Goal: Task Accomplishment & Management: Use online tool/utility

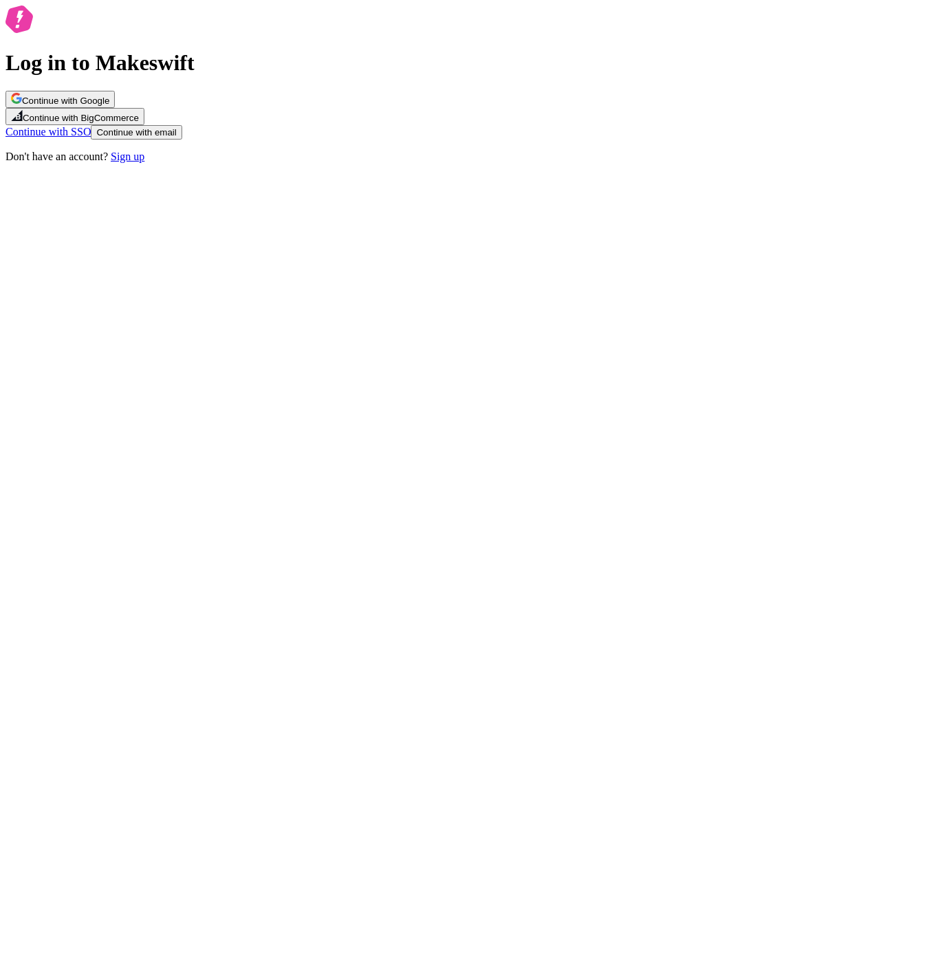
click at [459, 163] on div "Log in to Makeswift Continue with Google Continue with BigCommerce Continue wit…" at bounding box center [470, 84] width 929 height 157
click at [115, 108] on button "Continue with Google" at bounding box center [60, 99] width 109 height 17
click at [22, 102] on icon "button" at bounding box center [20, 100] width 6 height 6
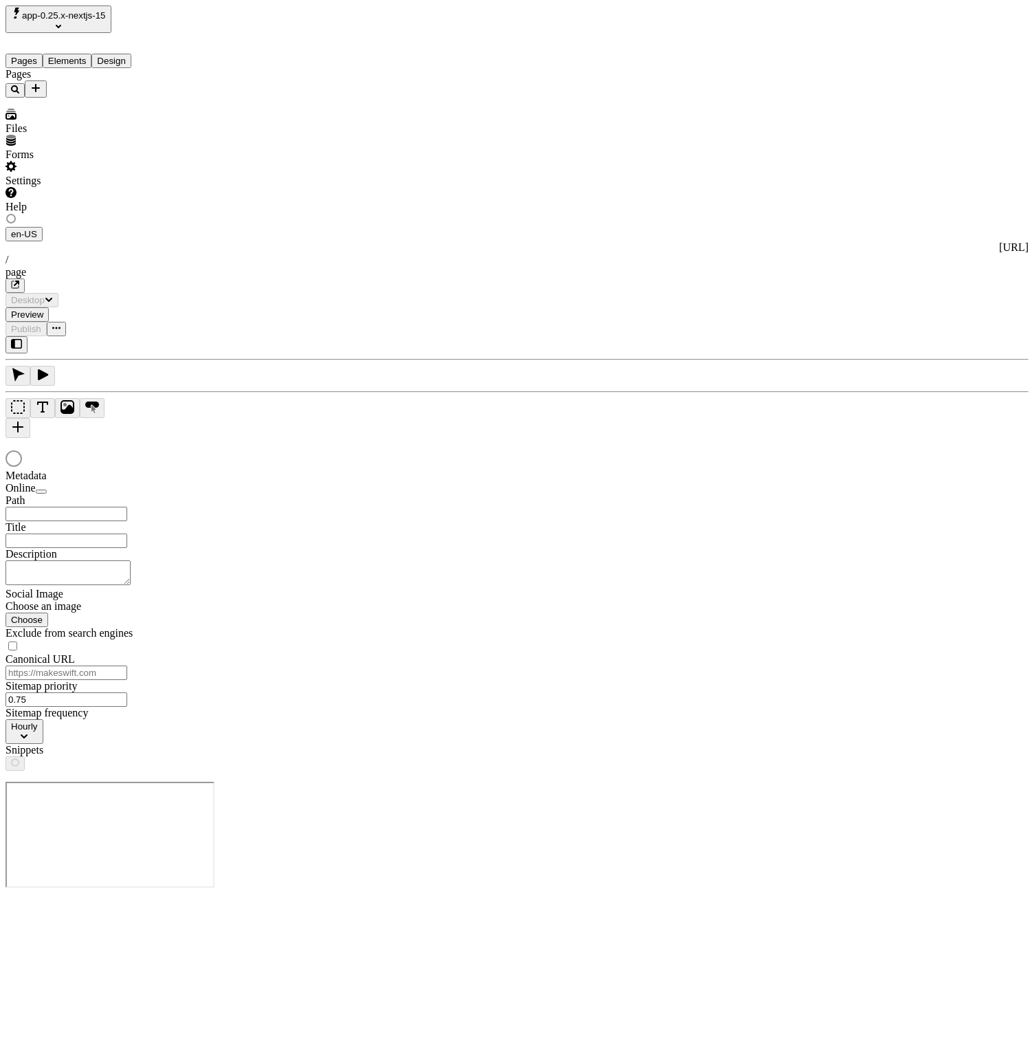
type input "/page"
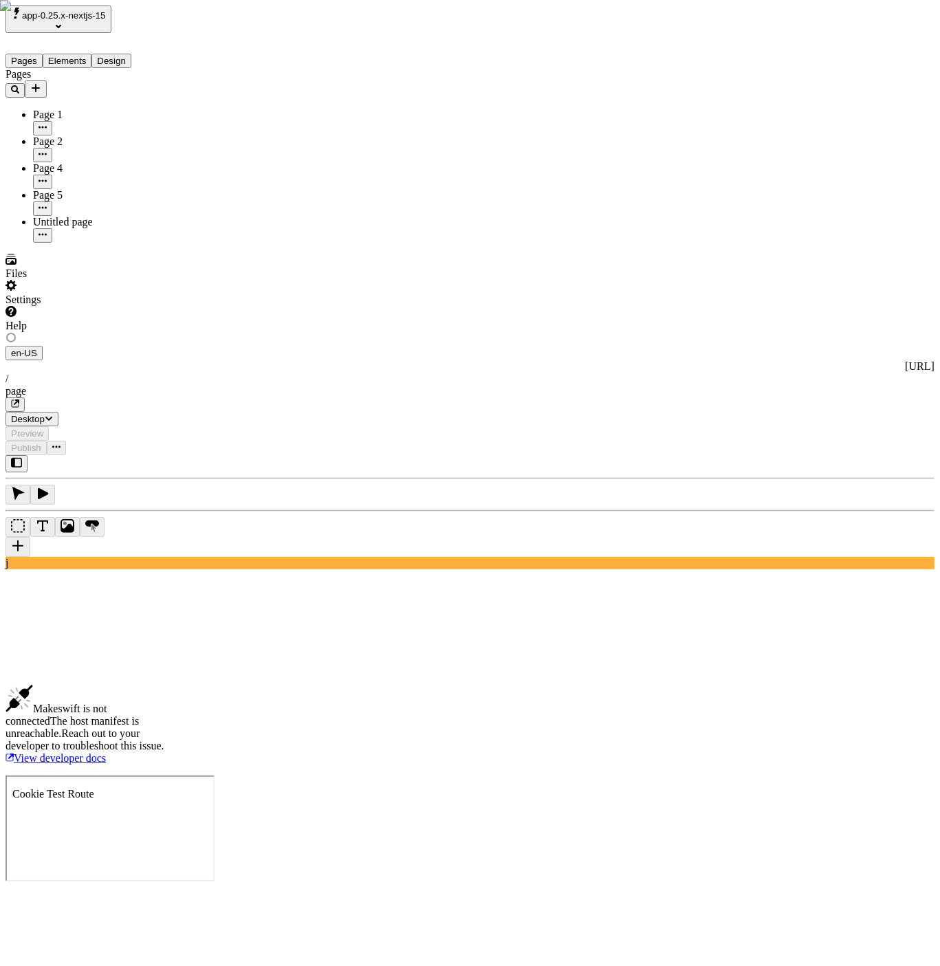
click at [43, 243] on div "Pages Page 1 Page 2 Page 4 Page 5 Untitled page" at bounding box center [88, 155] width 165 height 175
click at [96, 6] on div "app-0.25.x-nextjs-15" at bounding box center [88, 20] width 165 height 28
click at [91, 19] on span "app-0.25.x-nextjs-15" at bounding box center [64, 15] width 84 height 10
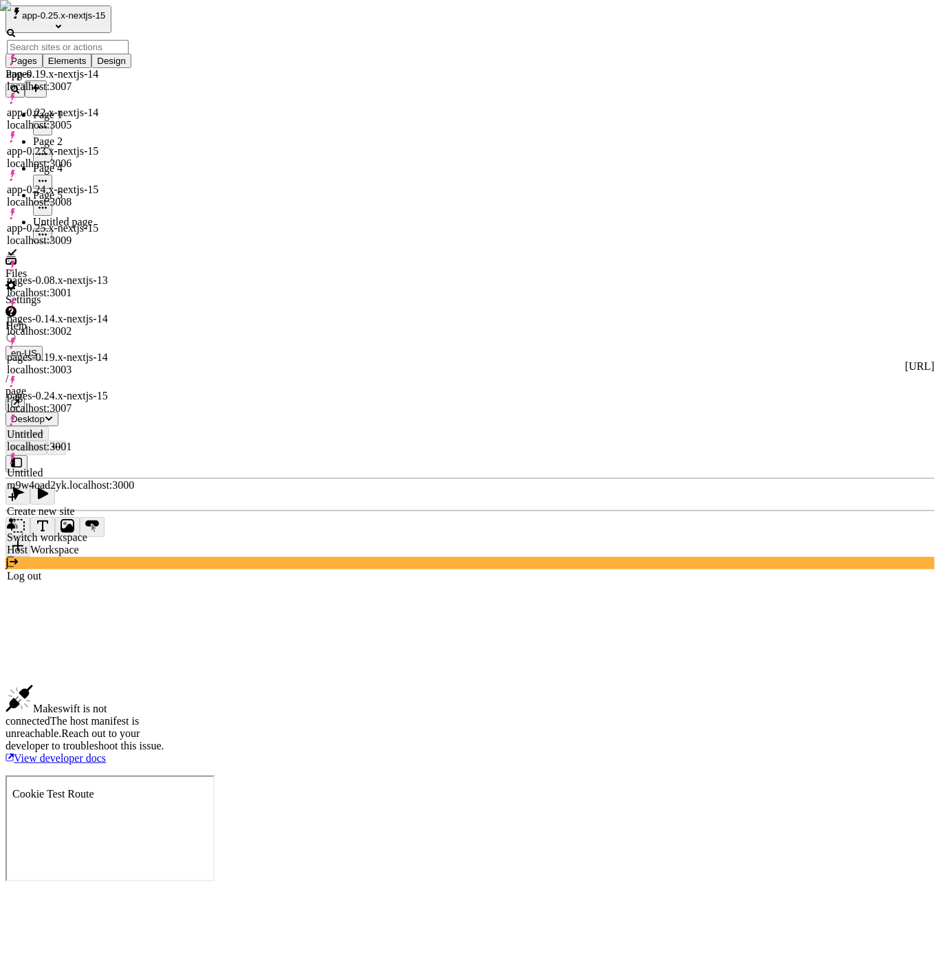
click at [109, 467] on div "Untitled m9w4oad2yk.localhost:3000" at bounding box center [70, 479] width 127 height 25
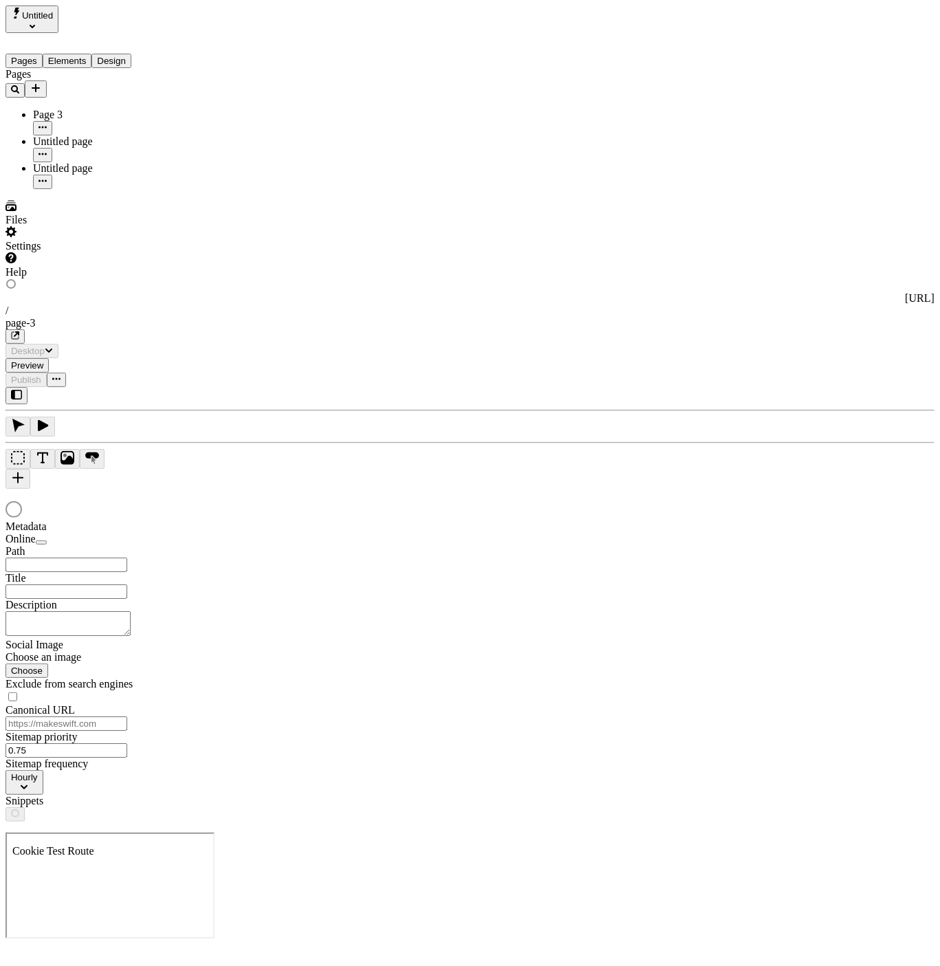
type input "/page-3"
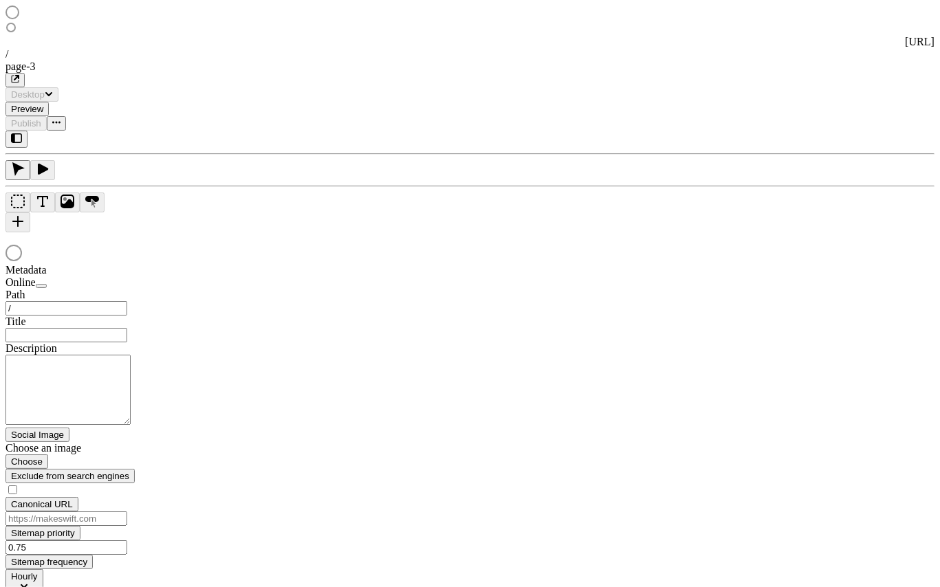
type input "/page-3"
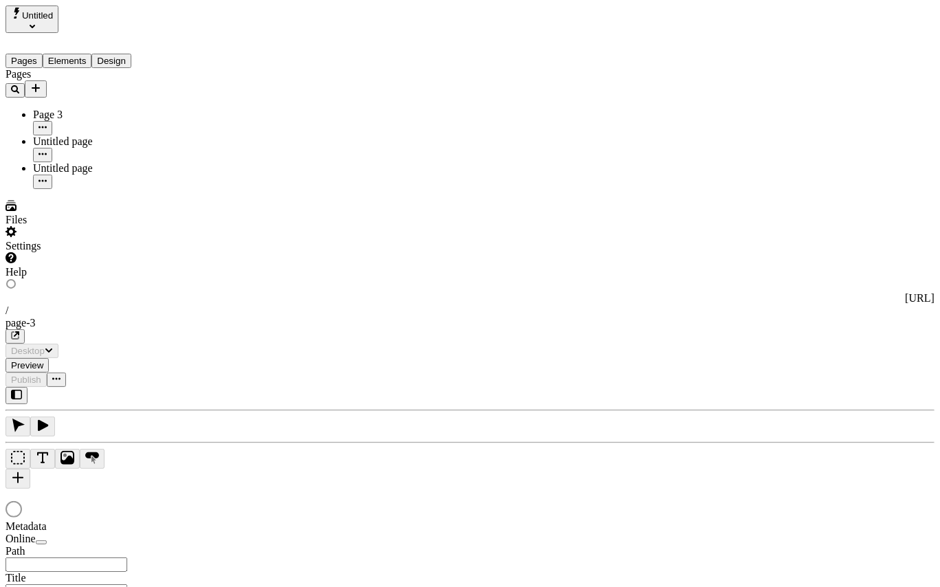
type input "/page-3"
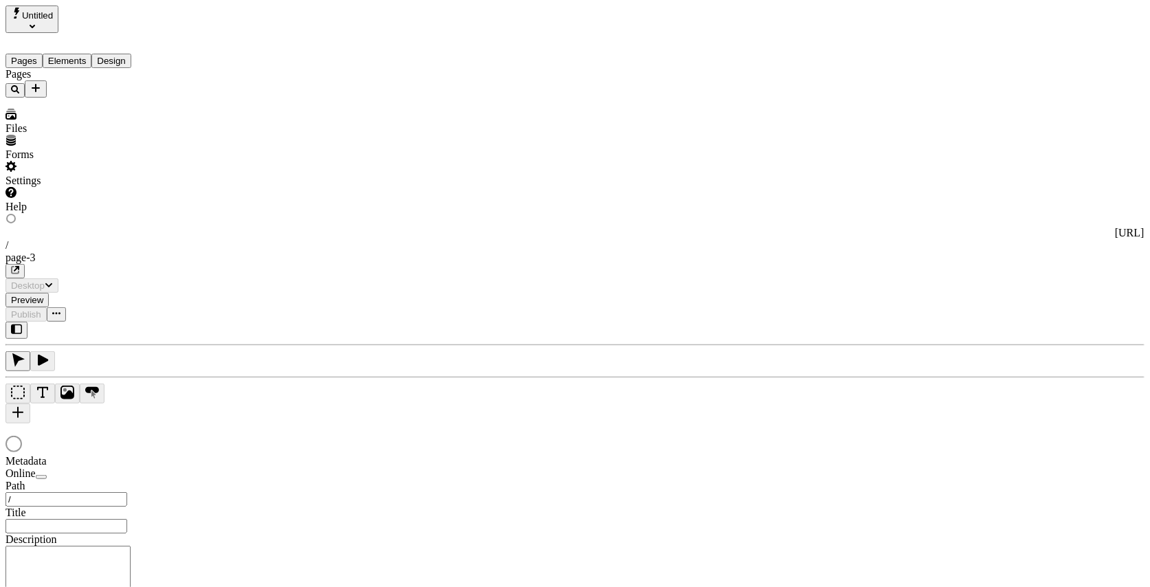
type input "/page-3"
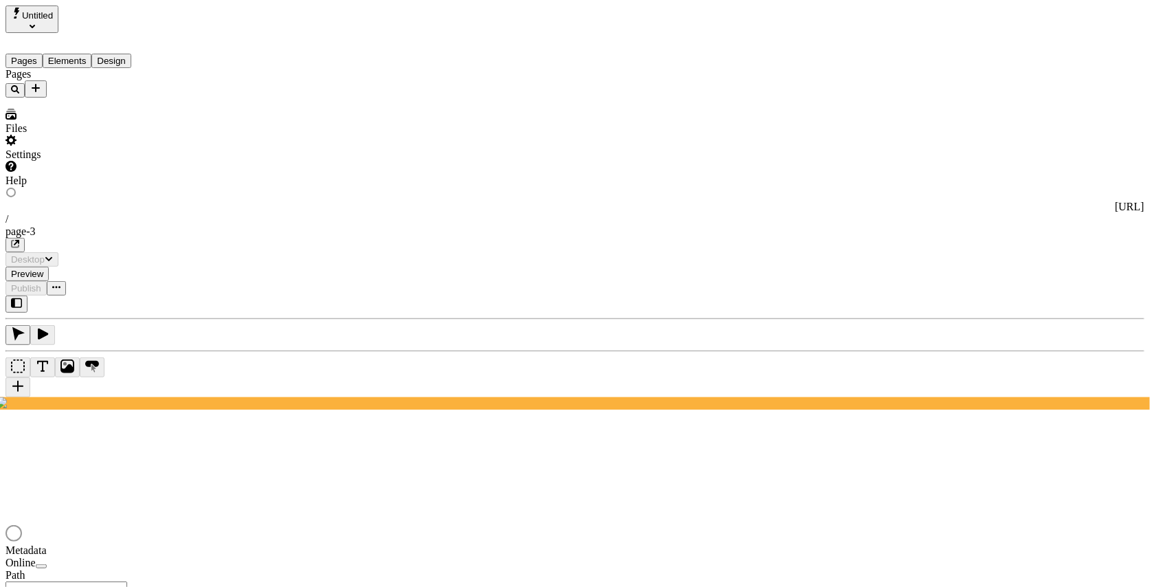
type input "/page-3"
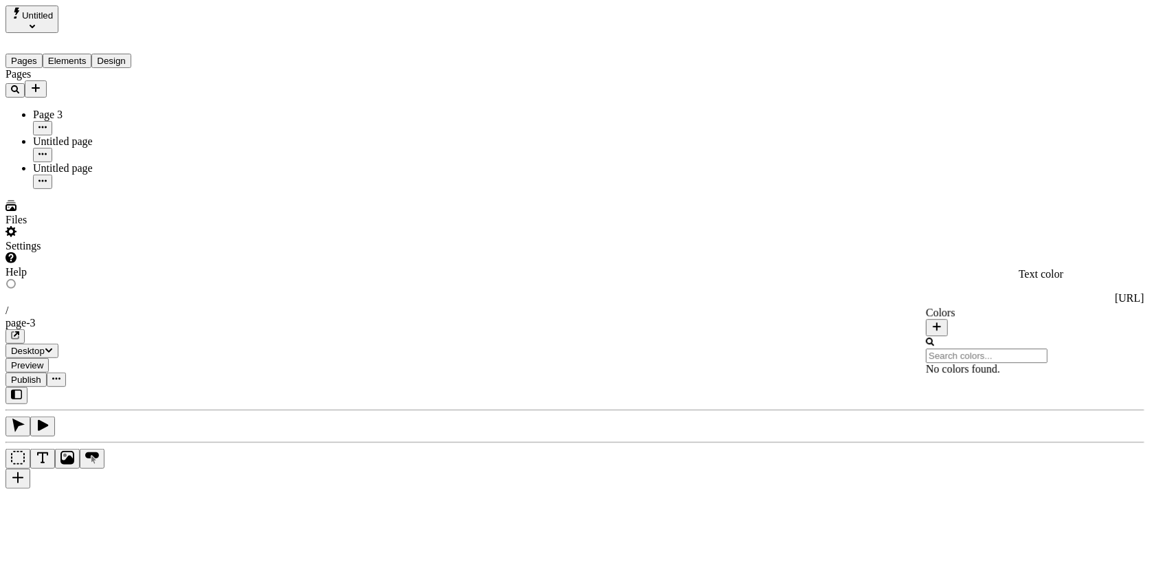
click at [1012, 349] on input "text" at bounding box center [987, 356] width 122 height 14
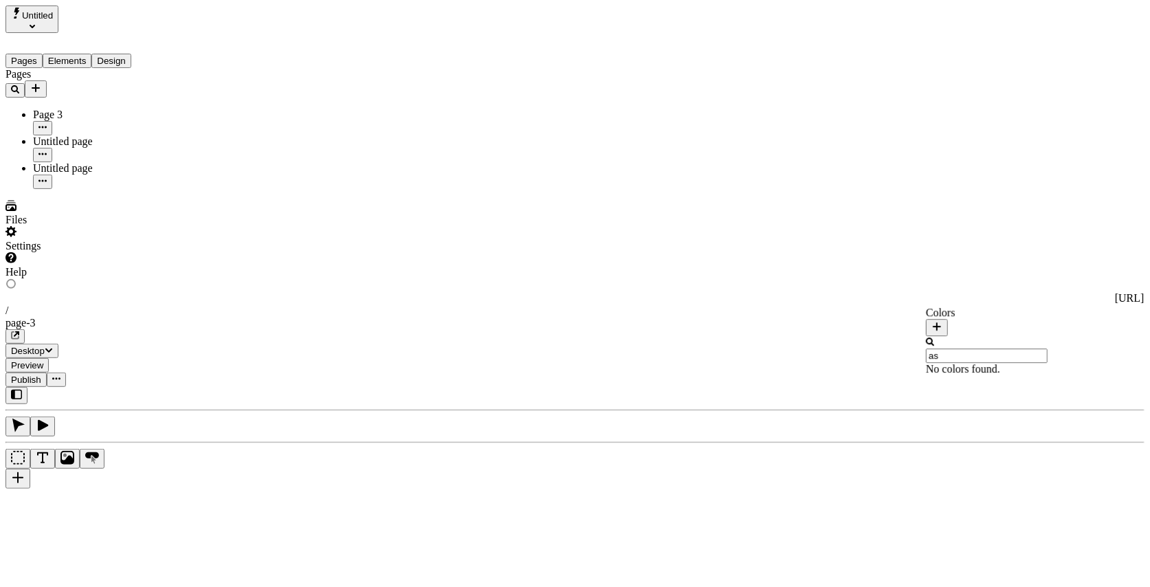
type input "a"
type input "w"
click at [30, 469] on button "button" at bounding box center [18, 479] width 25 height 20
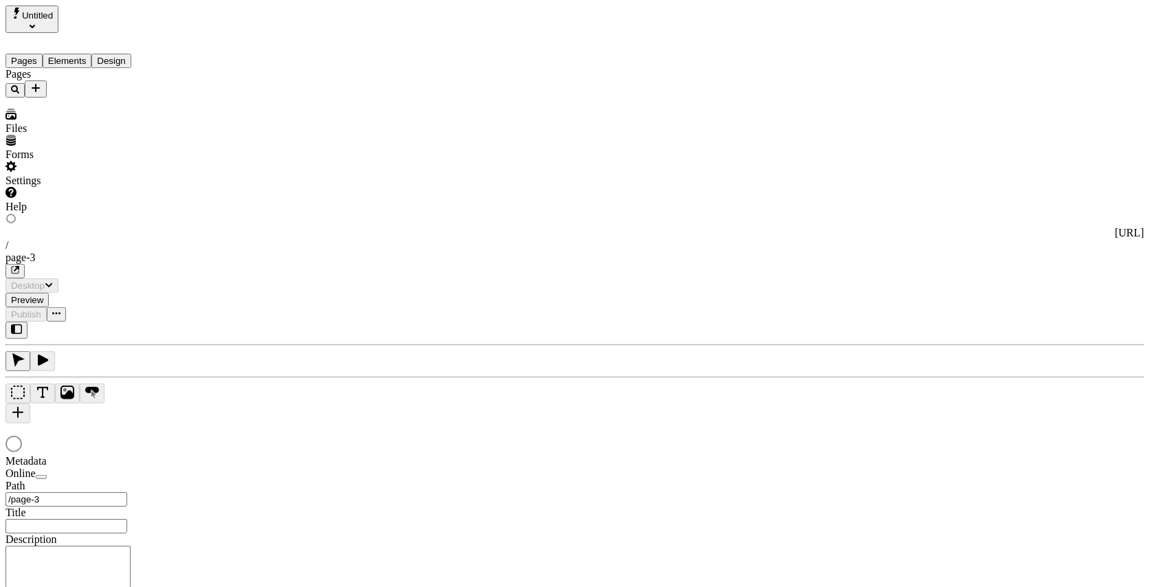
type input "/page-3"
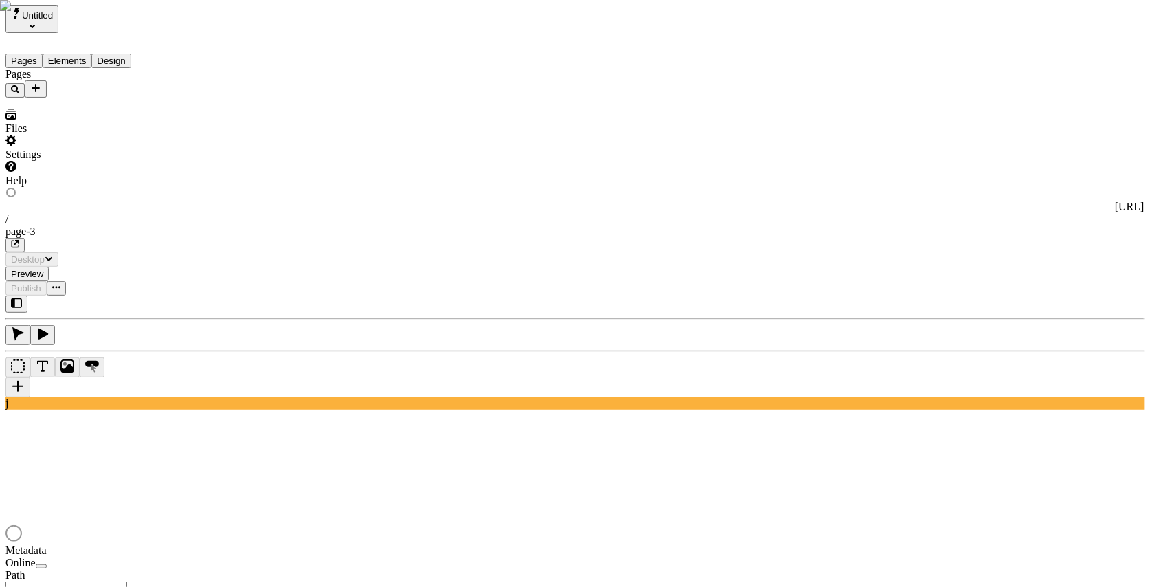
type input "/page-3"
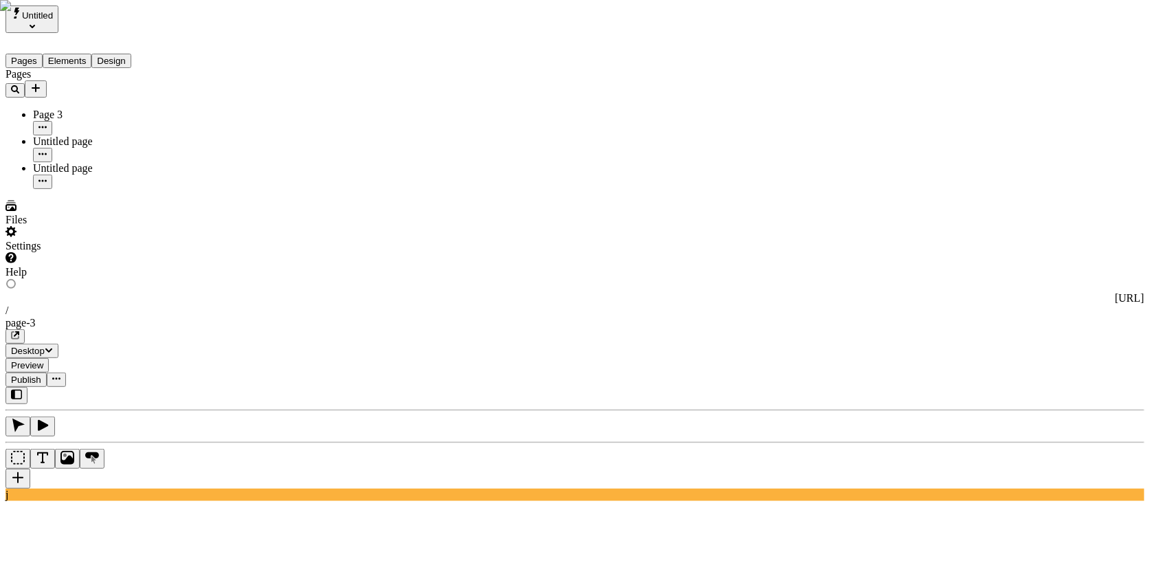
click at [58, 10] on button "Untitled" at bounding box center [32, 20] width 53 height 28
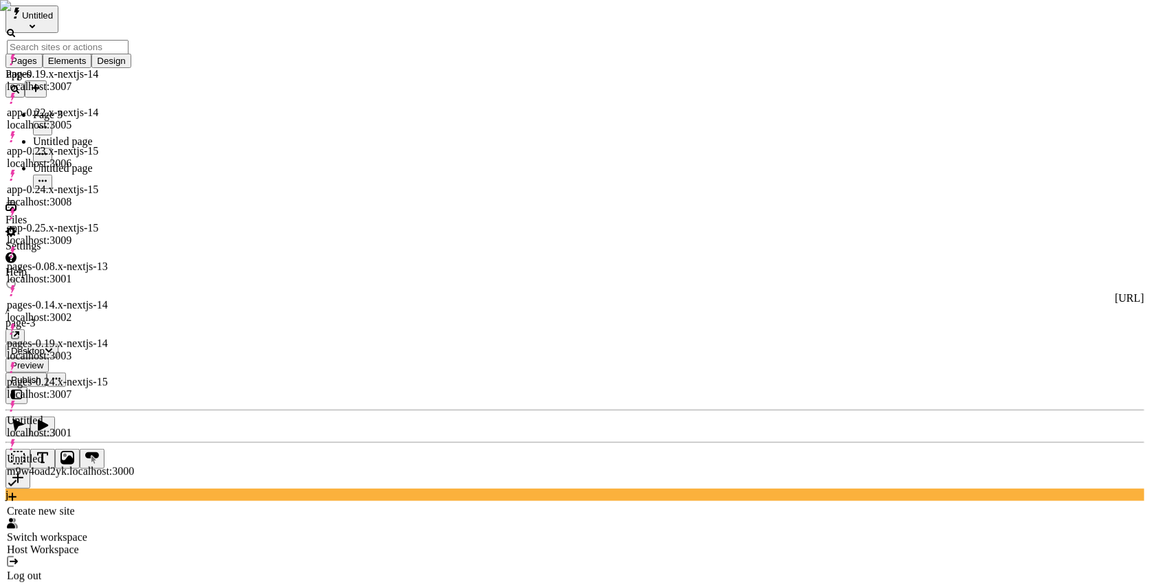
click at [99, 415] on div "Untitled localhost:3001" at bounding box center [70, 427] width 127 height 25
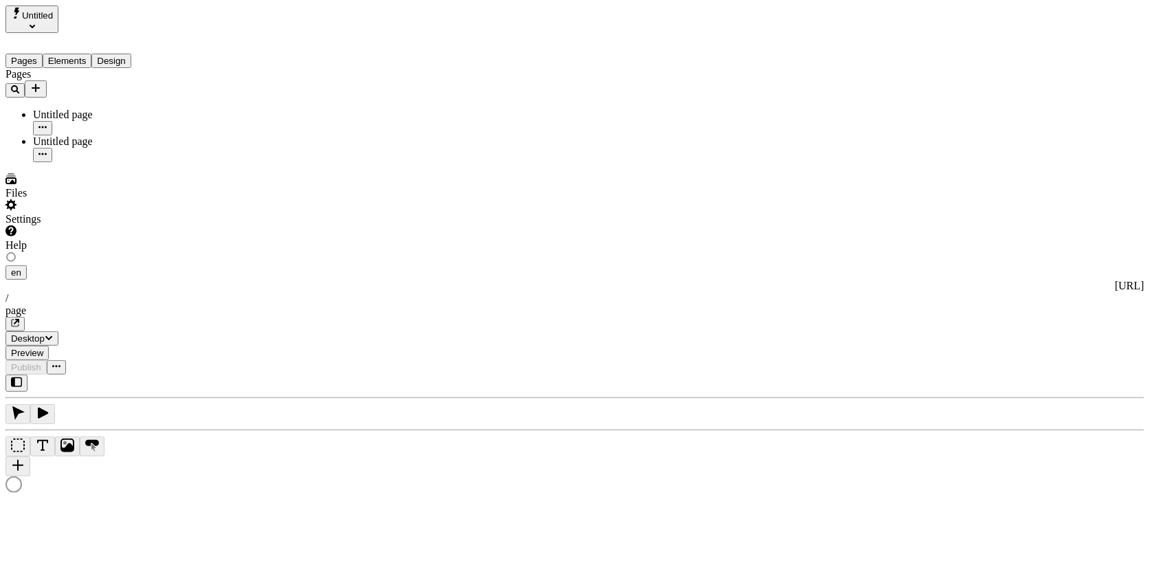
click at [103, 226] on div "Settings" at bounding box center [88, 212] width 165 height 26
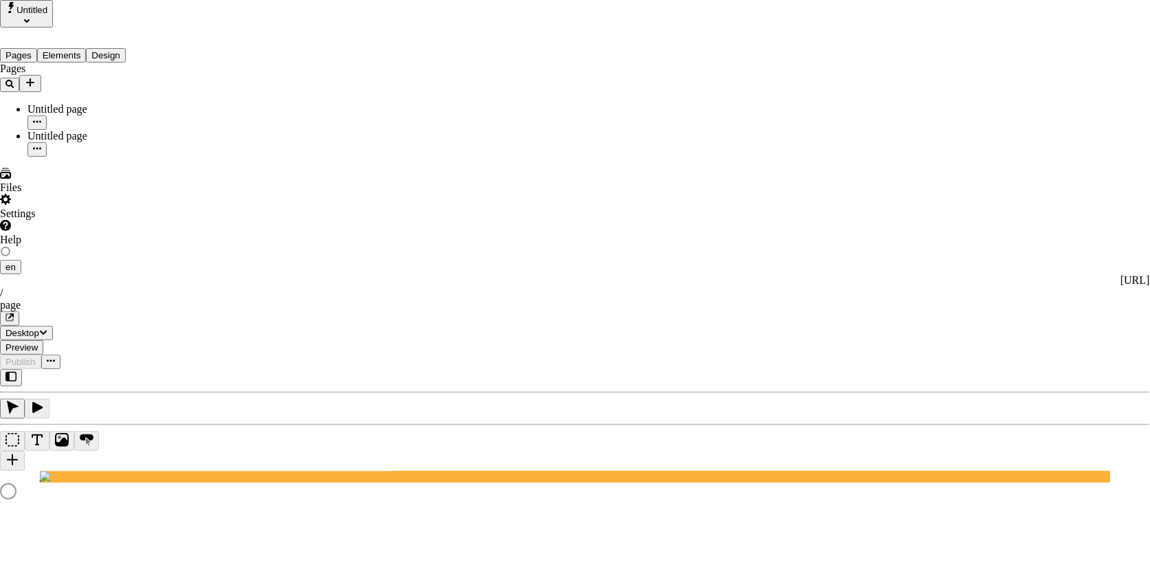
type input "/page"
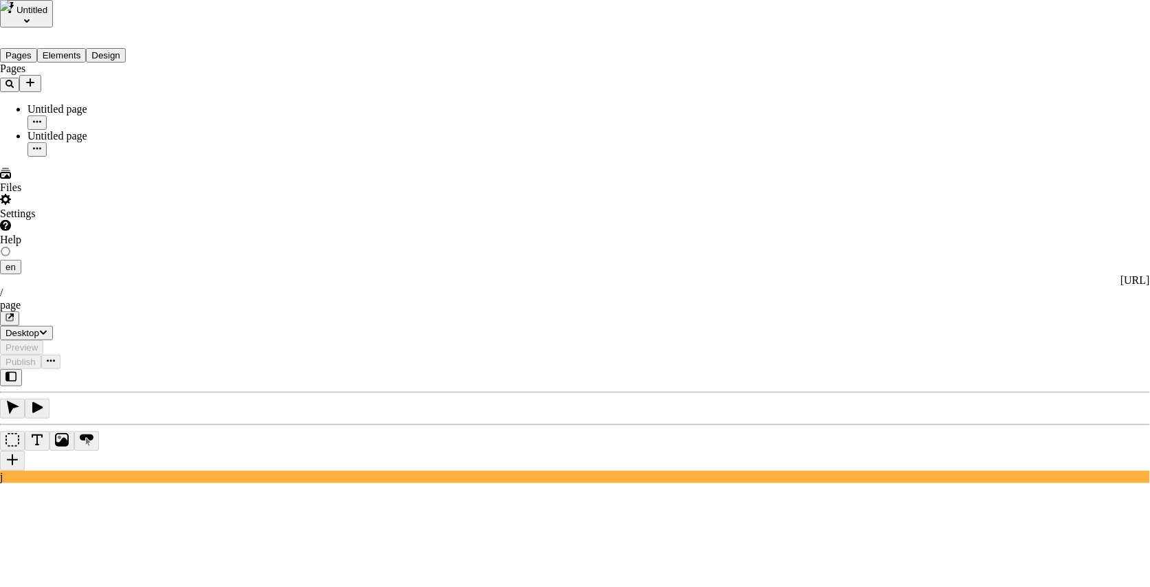
type input "http://localhost:3001"
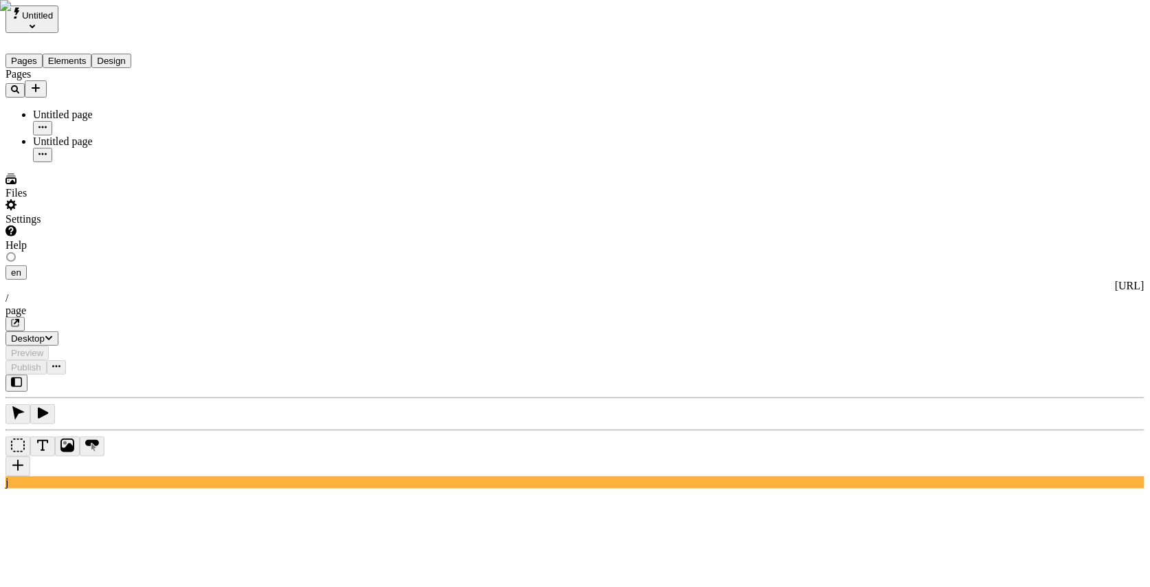
click at [17, 252] on icon at bounding box center [11, 257] width 11 height 11
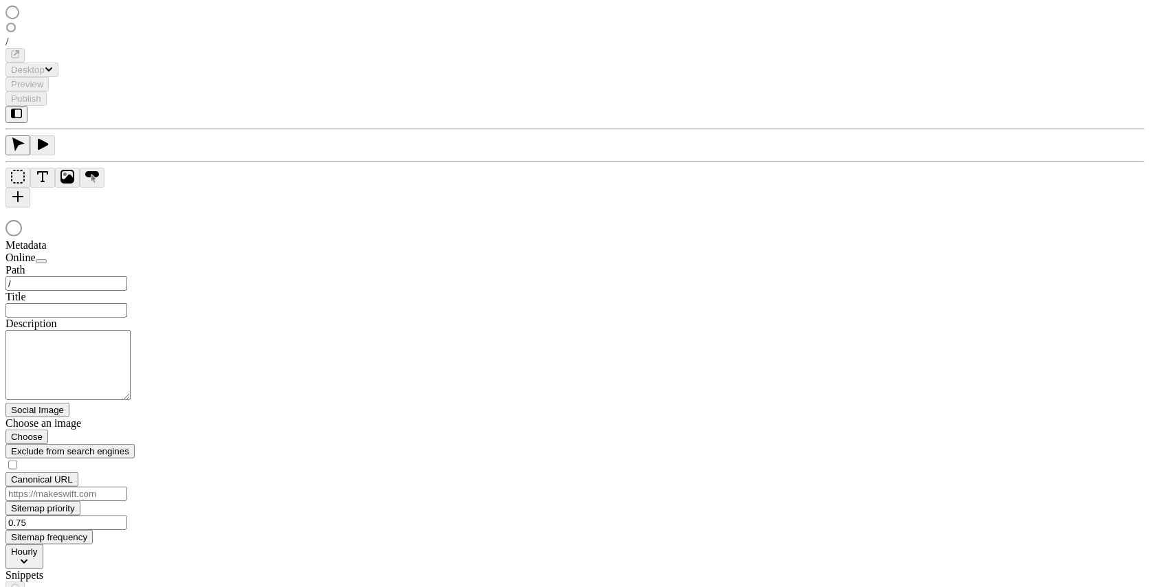
type input "/page"
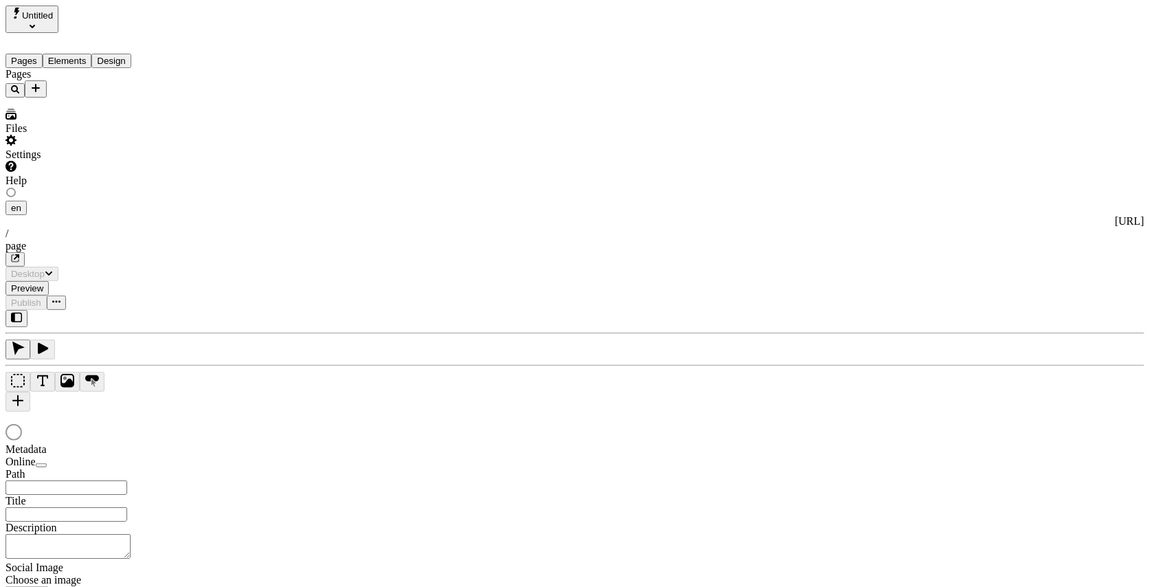
click at [86, 98] on div "Pages" at bounding box center [88, 83] width 165 height 30
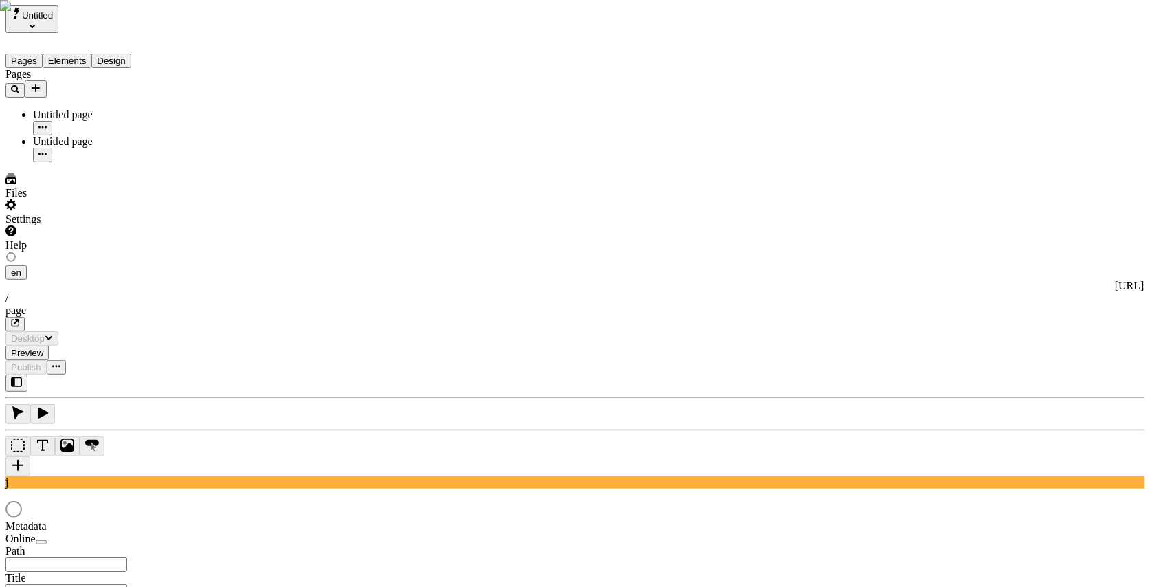
type input "/page"
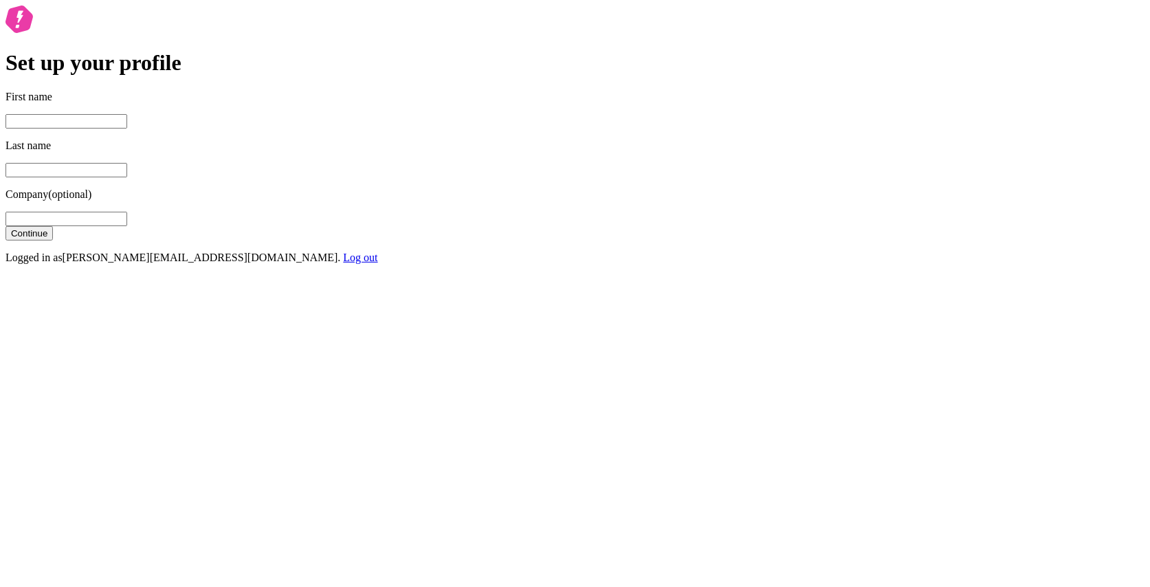
click at [127, 129] on input "First name" at bounding box center [67, 121] width 122 height 14
type input "[PERSON_NAME]"
click at [6, 226] on button "Continue" at bounding box center [29, 233] width 47 height 14
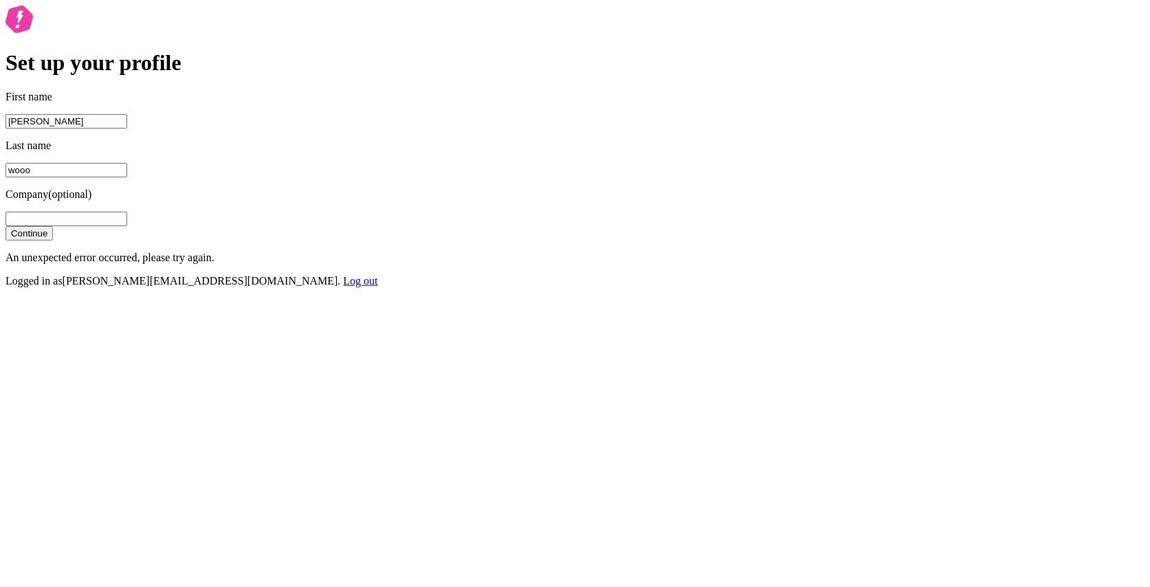
type input "wooo"
click at [6, 226] on button "Continue" at bounding box center [29, 233] width 47 height 14
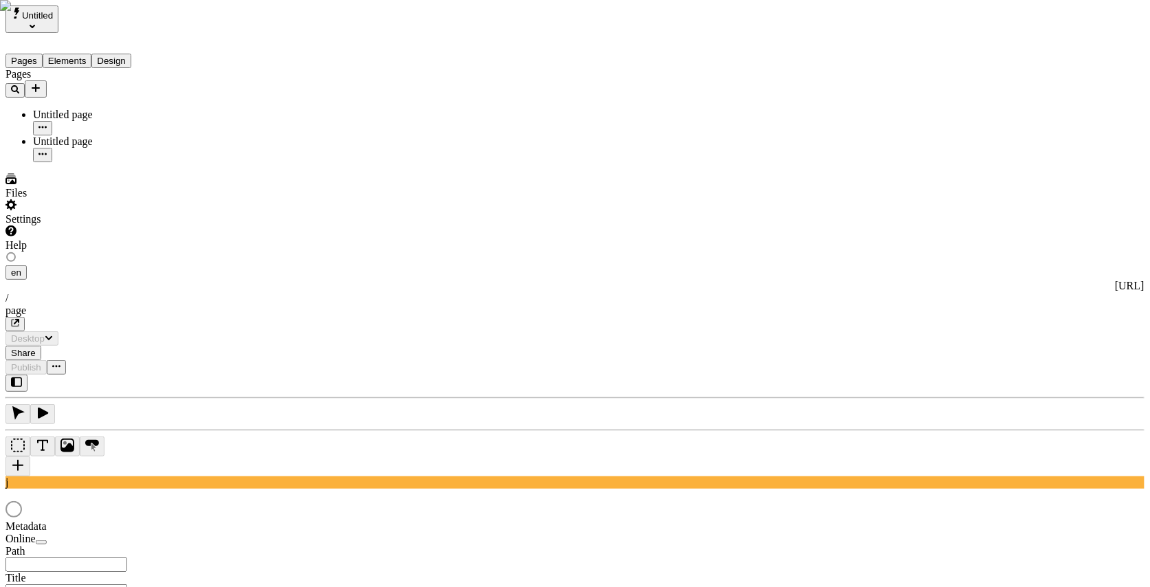
type input "/page"
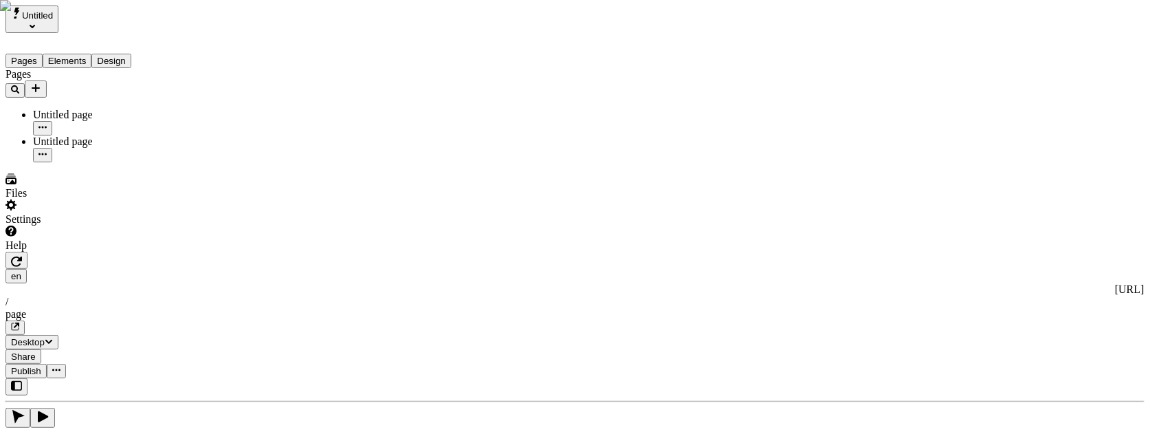
click at [68, 162] on div "Pages Untitled page Untitled page" at bounding box center [88, 115] width 165 height 94
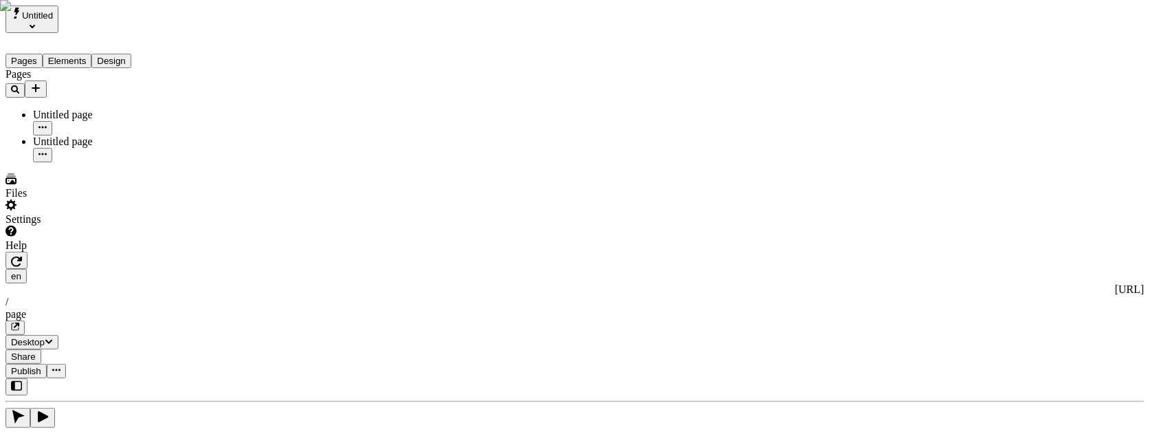
click at [81, 135] on div "Untitled page" at bounding box center [102, 141] width 138 height 12
type input "/page-2"
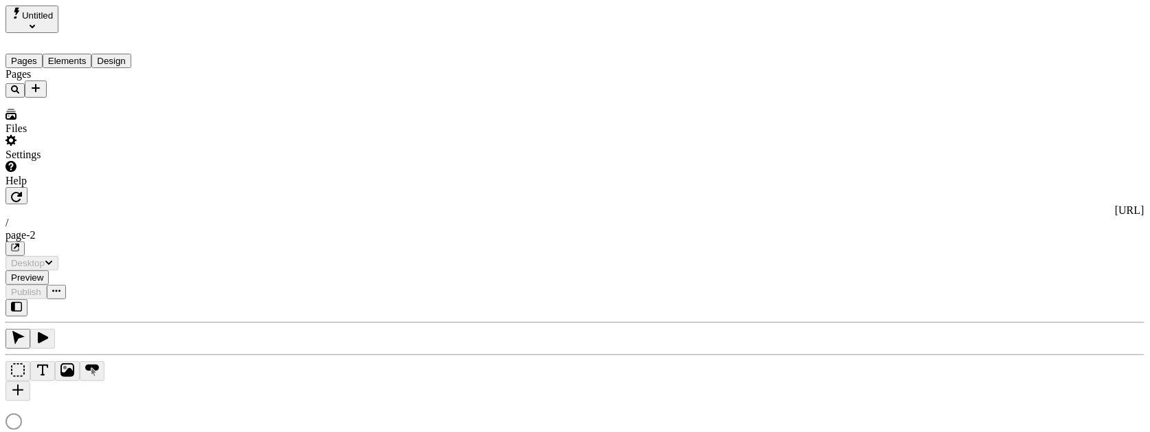
type input "/page-2"
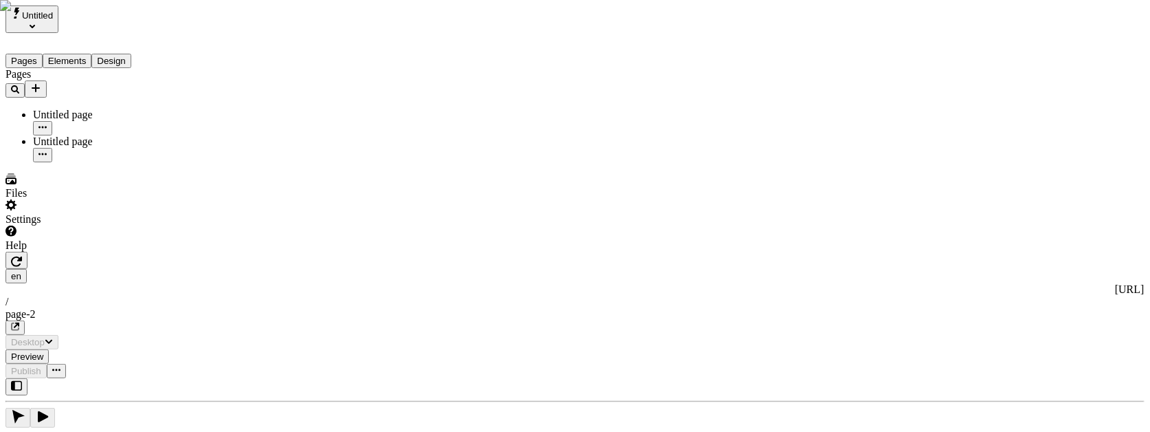
type input "/page-2"
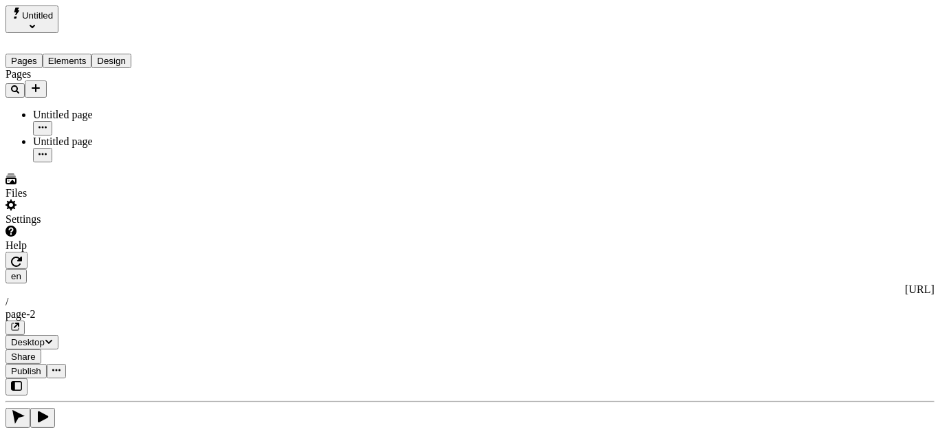
click at [35, 23] on icon "Select site" at bounding box center [33, 26] width 6 height 6
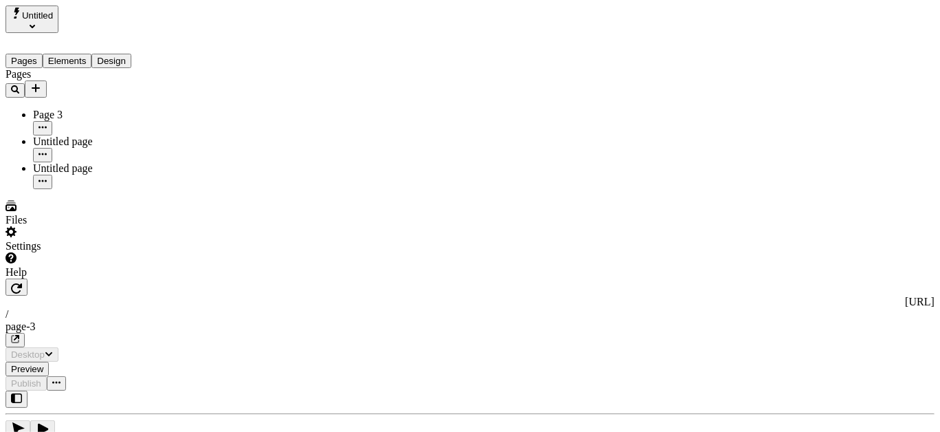
type input "/page-3"
click at [100, 189] on div "Pages Page 3 Untitled page Untitled page" at bounding box center [88, 128] width 165 height 121
click at [72, 166] on div "Pages Page 3 Untitled page Untitled page" at bounding box center [88, 128] width 165 height 121
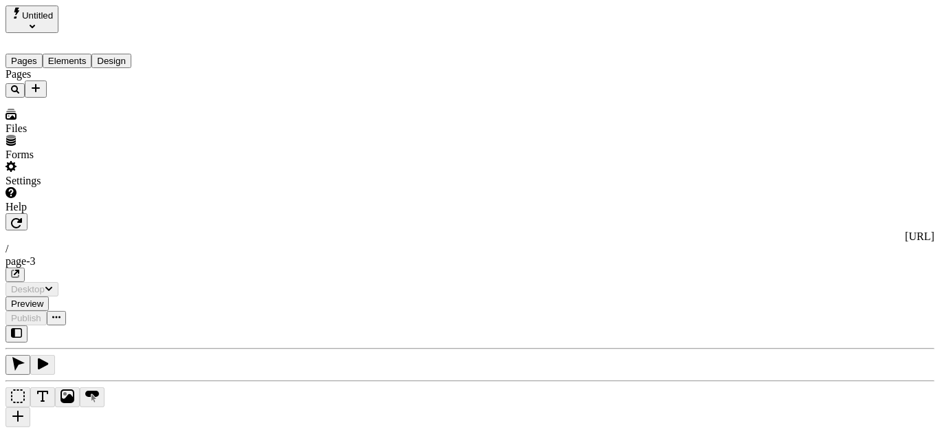
type input "/page-3"
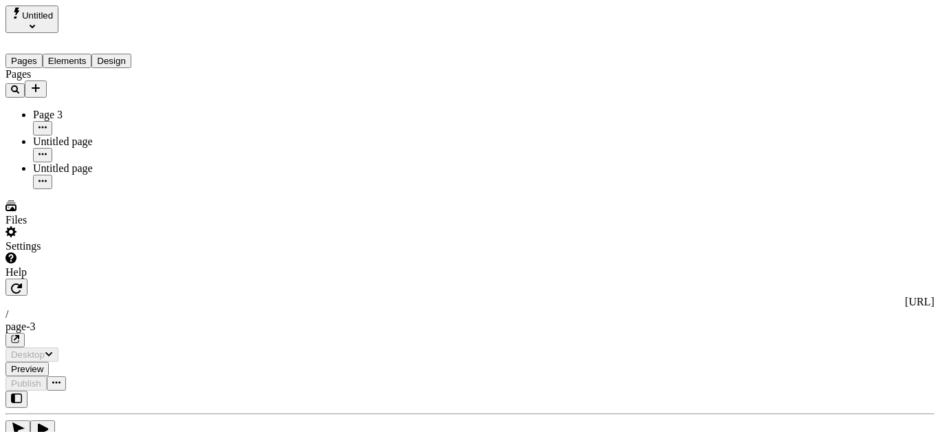
type input "/page-3"
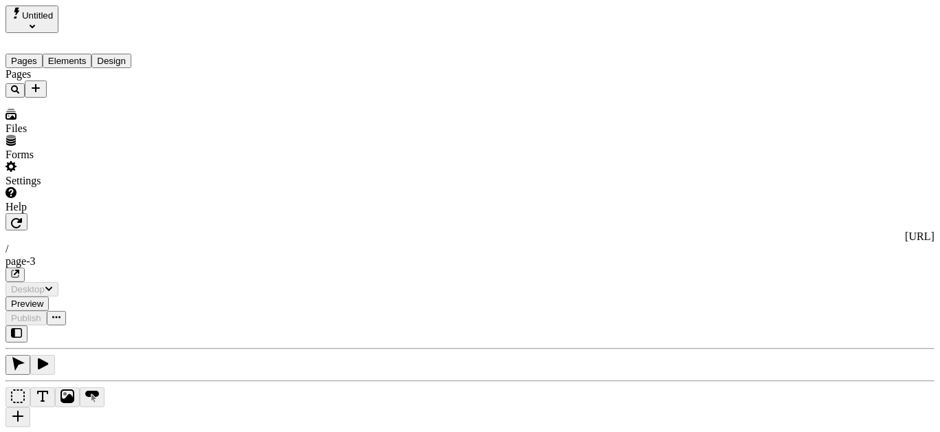
type input "/page-3"
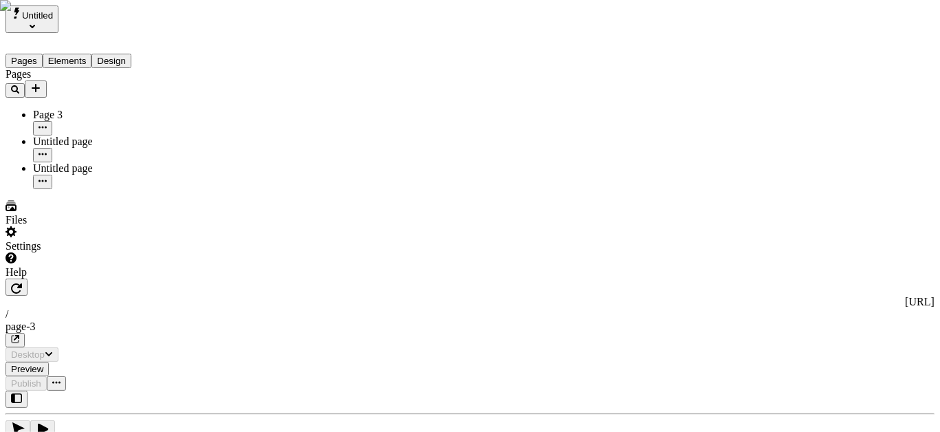
type input "/page-3"
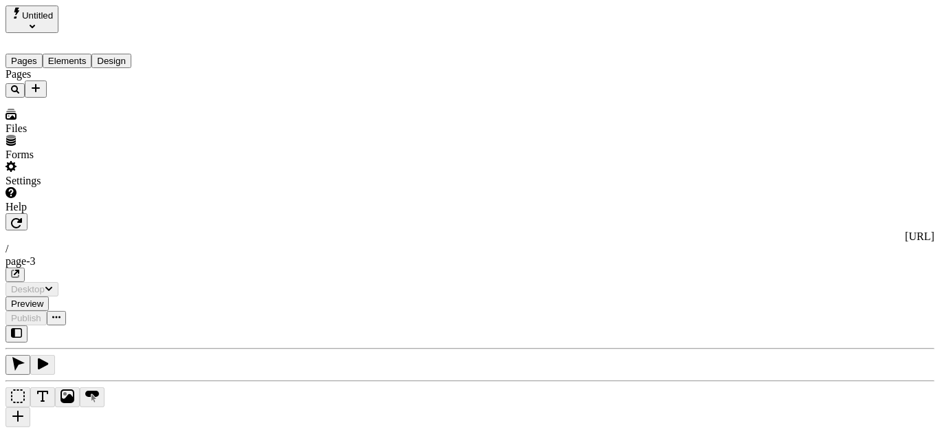
type input "/page-3"
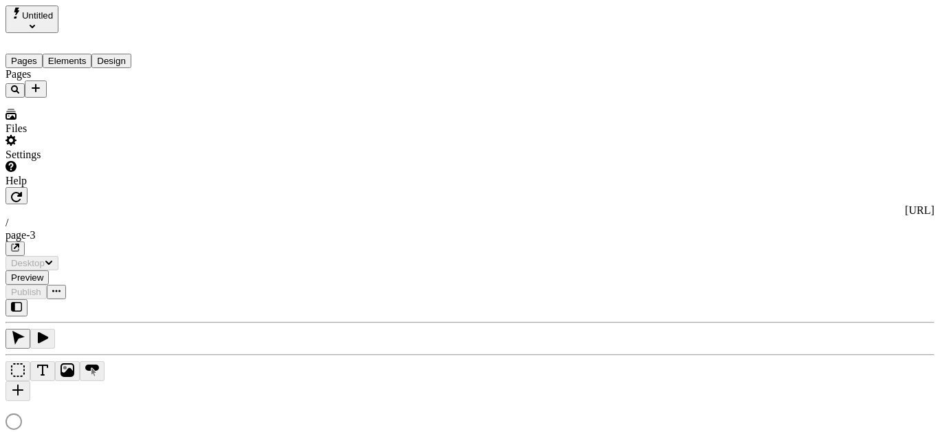
type input "/page-3"
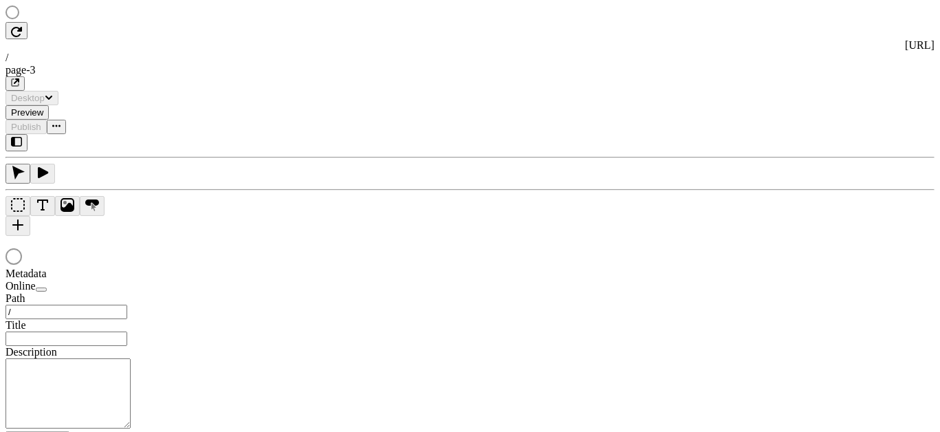
type input "/page-3"
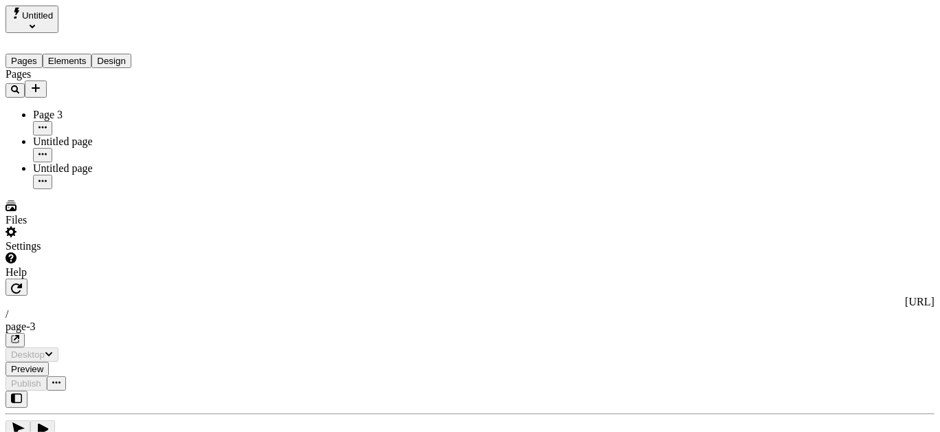
type input "/page-3"
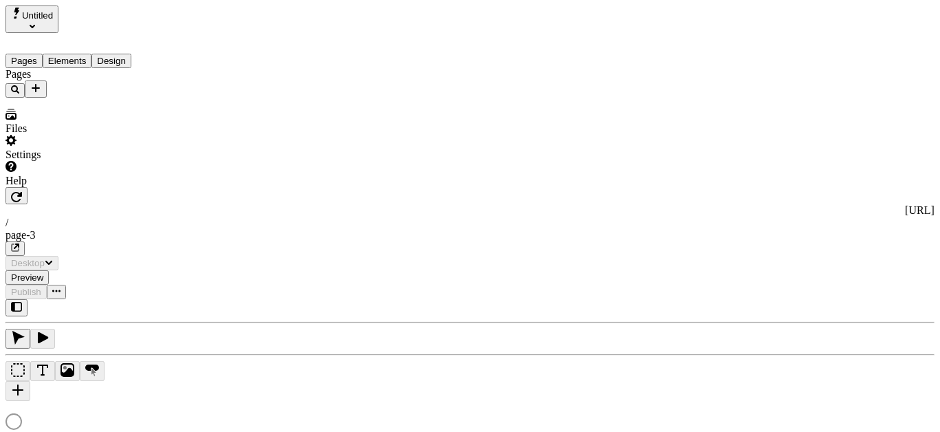
type input "/page-3"
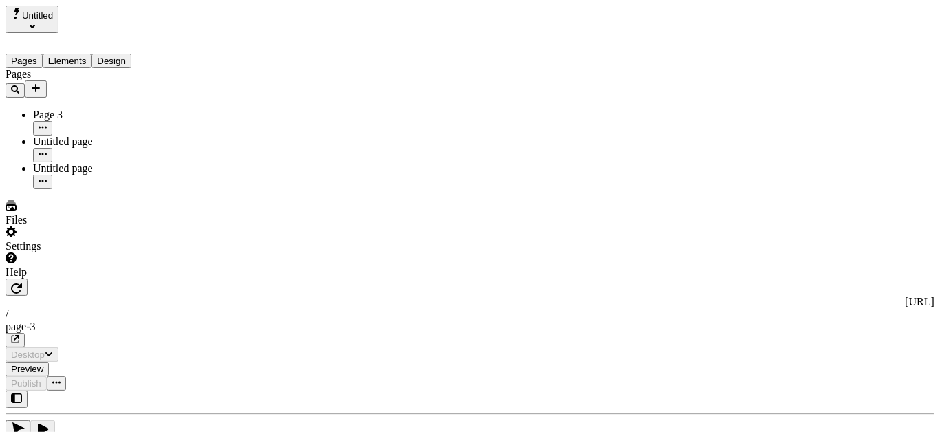
type input "/page-3"
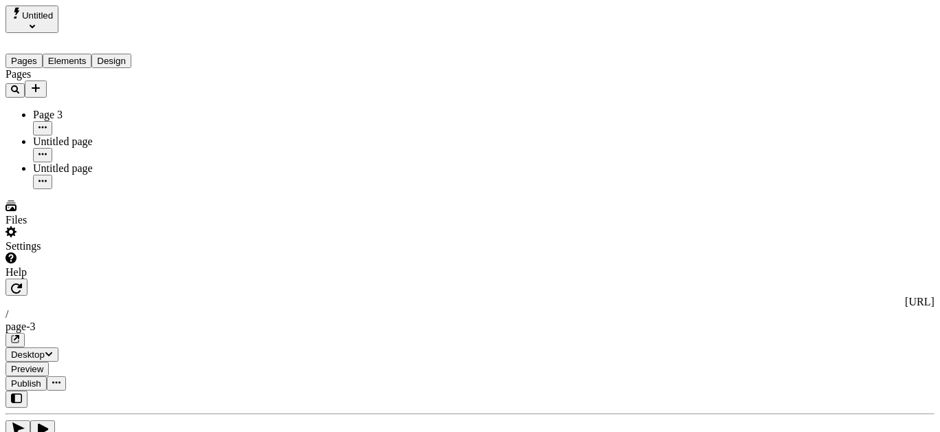
click at [91, 189] on div "Pages Page 3 Untitled page Untitled page" at bounding box center [88, 128] width 165 height 121
click at [47, 82] on button "Add new" at bounding box center [36, 88] width 22 height 17
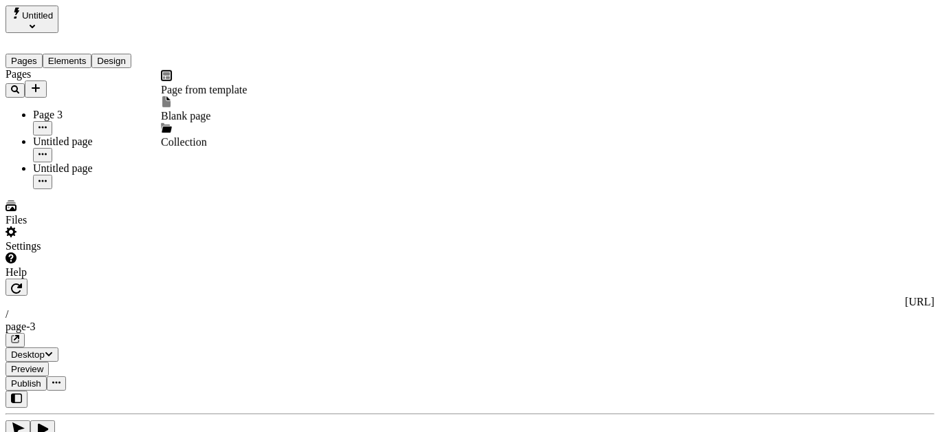
click at [214, 87] on span "Page from template" at bounding box center [204, 90] width 86 height 12
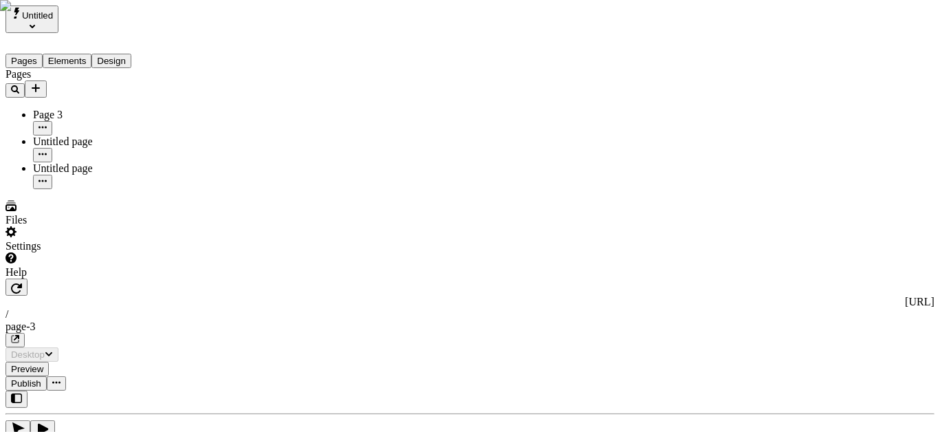
click at [47, 80] on button "Add new" at bounding box center [36, 88] width 22 height 17
click at [232, 85] on span "Page from template" at bounding box center [204, 90] width 86 height 12
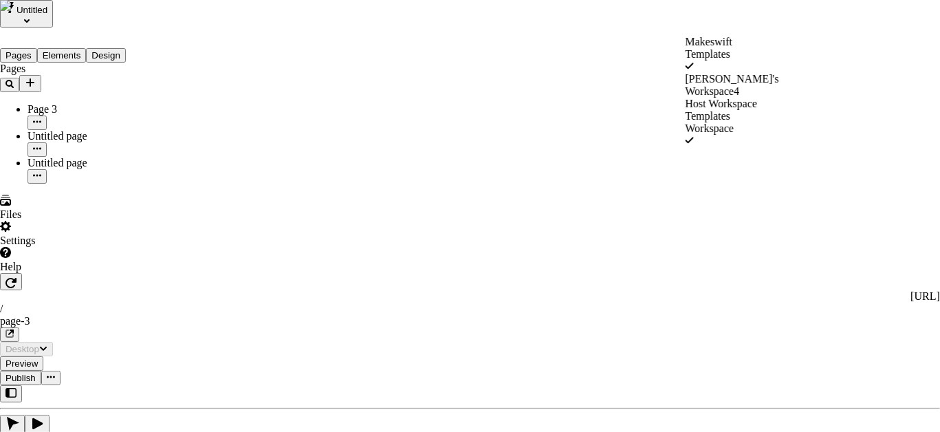
click at [702, 98] on div "Host Workspace" at bounding box center [732, 104] width 94 height 12
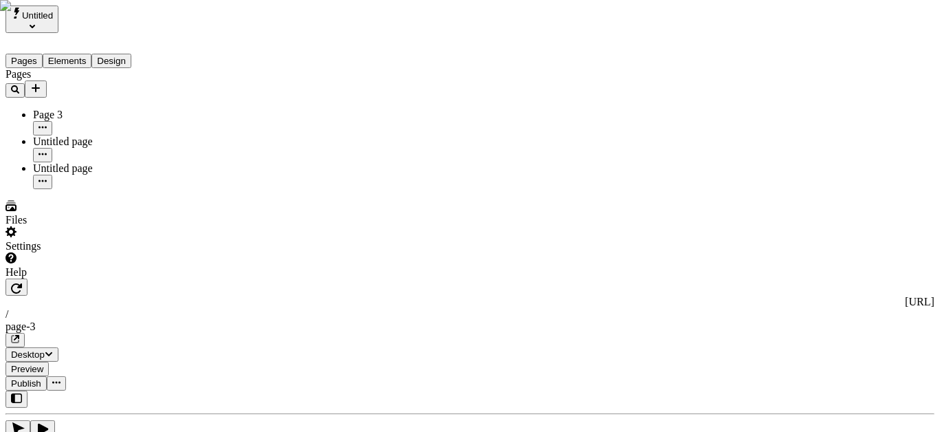
click at [41, 83] on icon "Add new" at bounding box center [35, 88] width 11 height 11
click at [247, 84] on span "Page from template" at bounding box center [204, 90] width 86 height 12
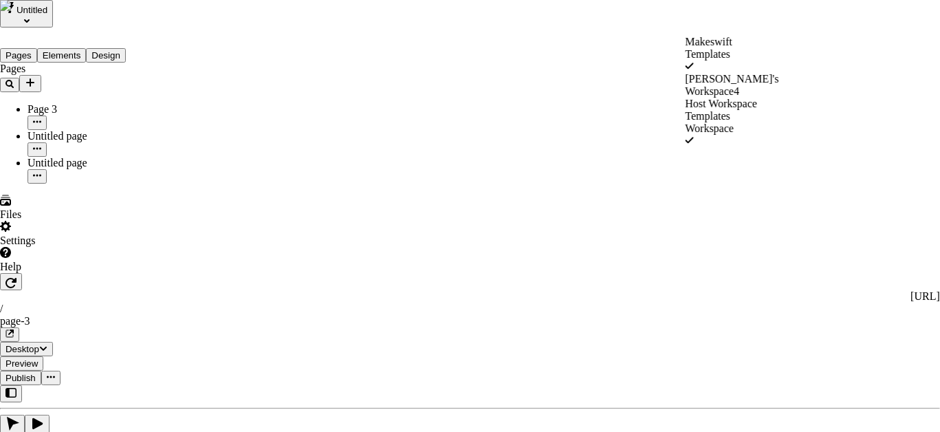
click at [709, 76] on div "[PERSON_NAME]'s Workspace4" at bounding box center [732, 85] width 94 height 25
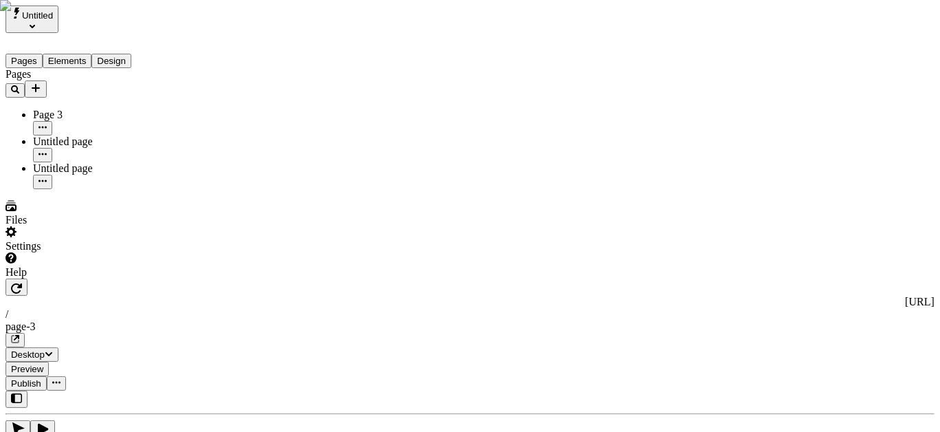
click at [41, 83] on icon "Add new" at bounding box center [35, 88] width 11 height 11
click at [224, 84] on span "Page from template" at bounding box center [204, 90] width 86 height 12
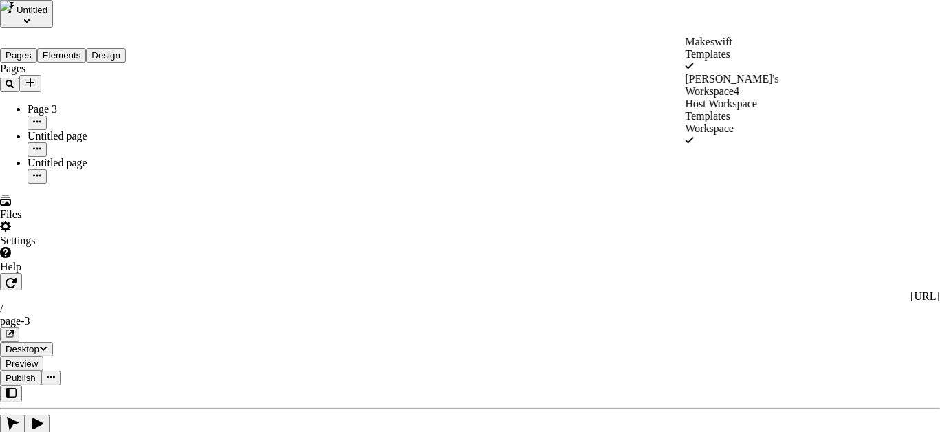
click at [739, 98] on div "Host Workspace" at bounding box center [732, 104] width 94 height 12
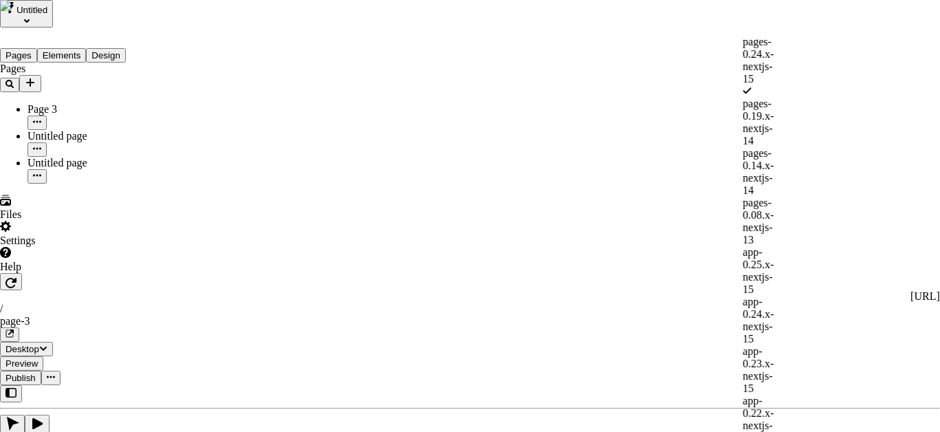
click at [743, 197] on div "pages-0.08.x-nextjs-13" at bounding box center [761, 222] width 36 height 50
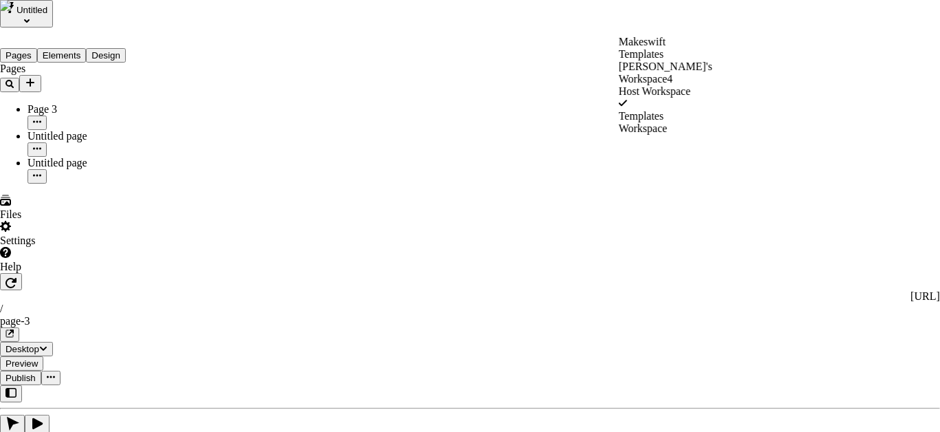
click at [660, 52] on div "Makeswift Templates" at bounding box center [666, 48] width 94 height 25
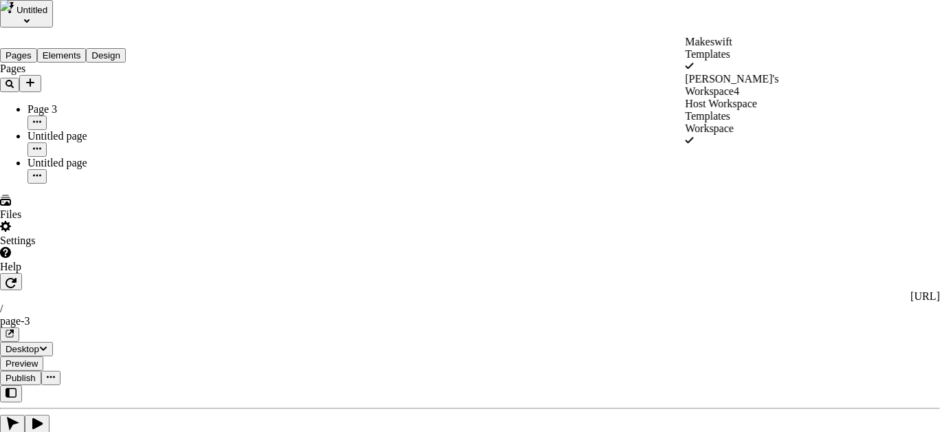
click at [737, 73] on div "josh's Workspace4" at bounding box center [732, 85] width 94 height 25
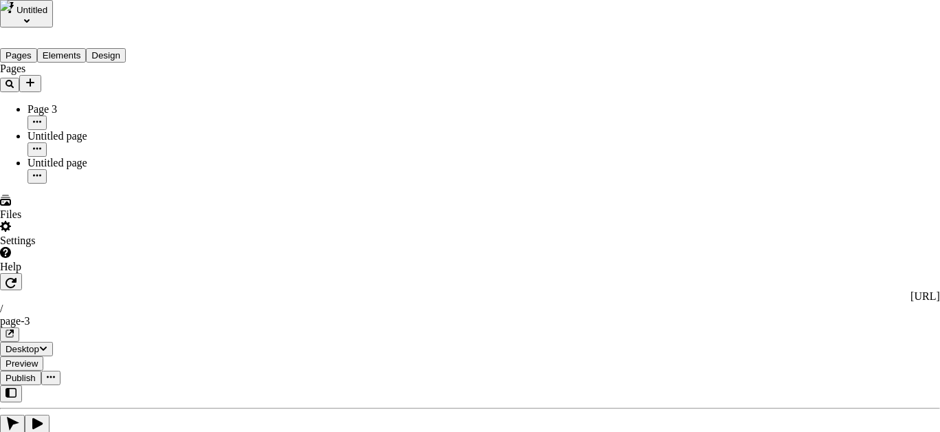
drag, startPoint x: 730, startPoint y: 25, endPoint x: 765, endPoint y: 23, distance: 35.8
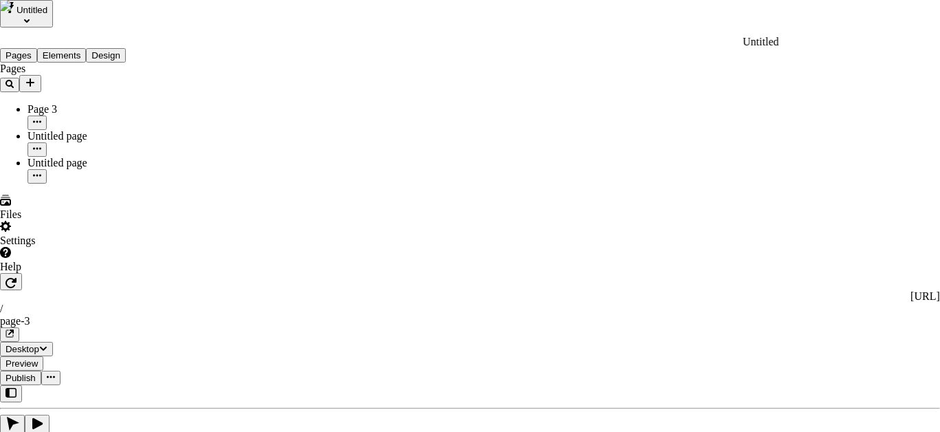
click at [743, 48] on div "Untitled" at bounding box center [761, 42] width 36 height 12
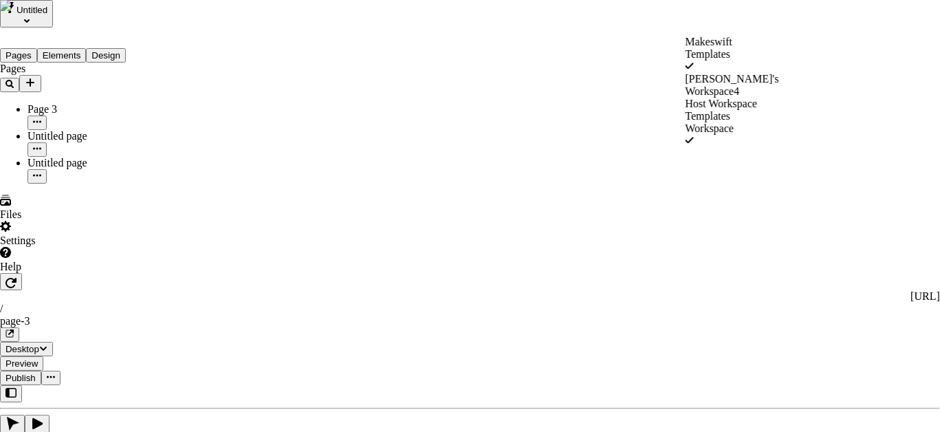
click at [696, 73] on div "josh's Workspace4" at bounding box center [732, 85] width 94 height 25
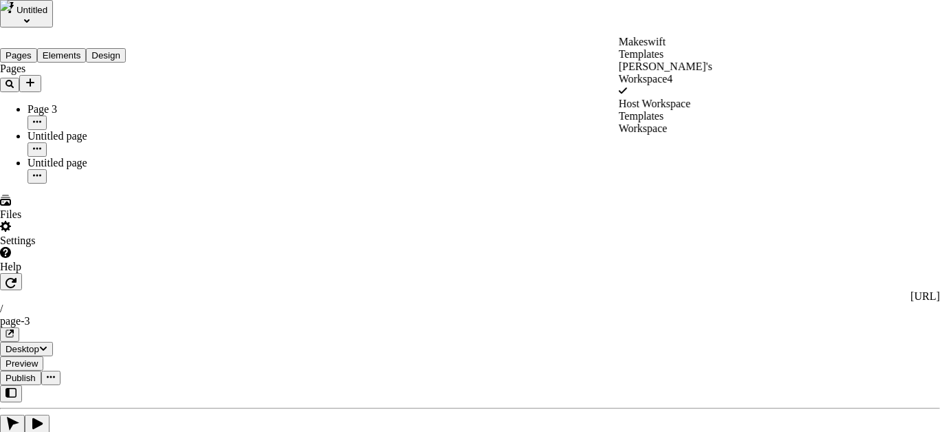
click at [651, 98] on div "Host Workspace" at bounding box center [666, 104] width 94 height 12
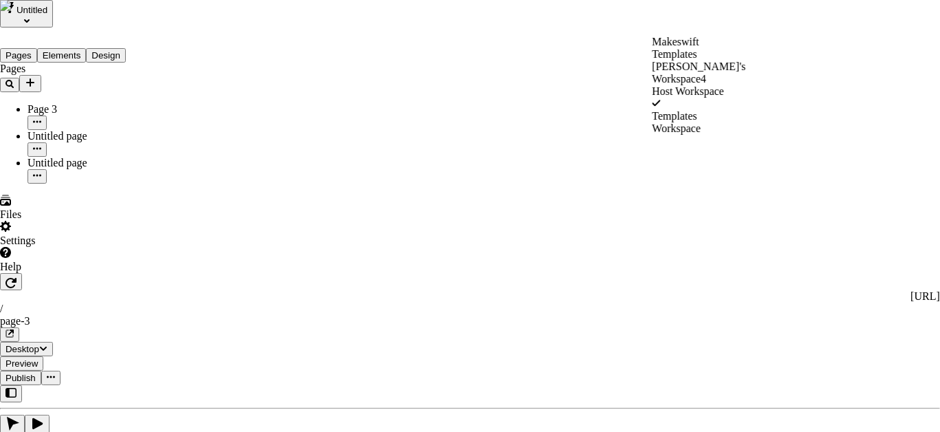
click at [704, 74] on div "josh's Workspace4" at bounding box center [699, 73] width 94 height 25
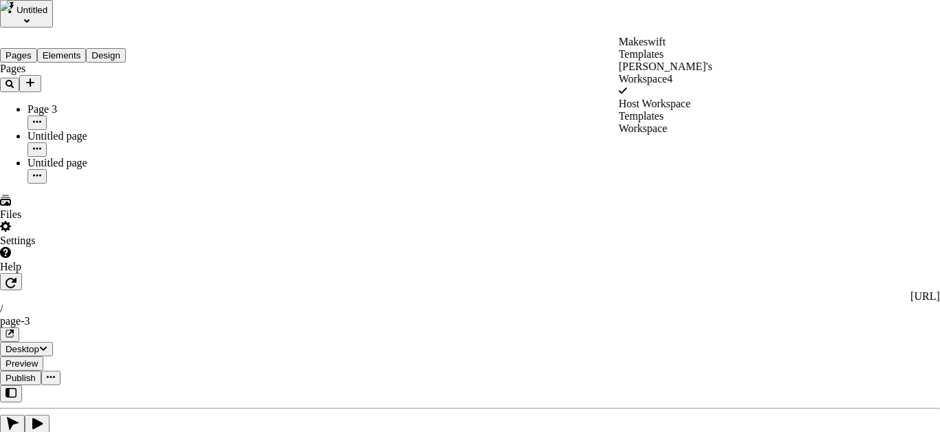
click at [689, 98] on div "Host Workspace" at bounding box center [666, 104] width 94 height 12
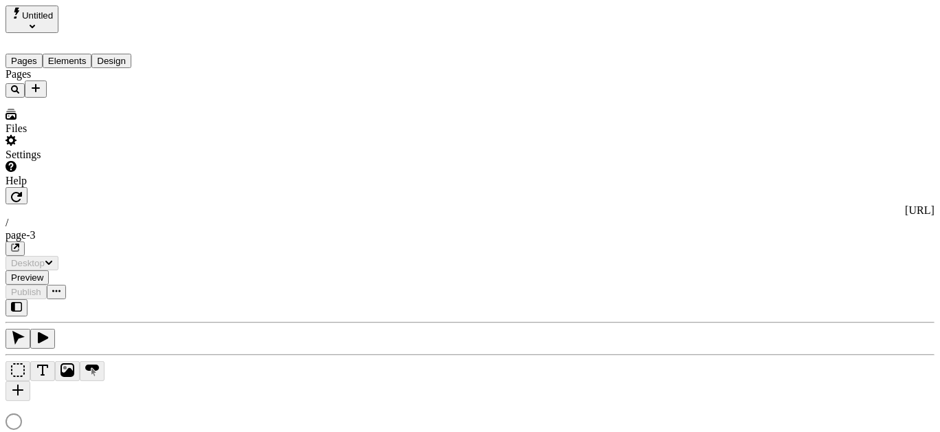
type input "/page-3"
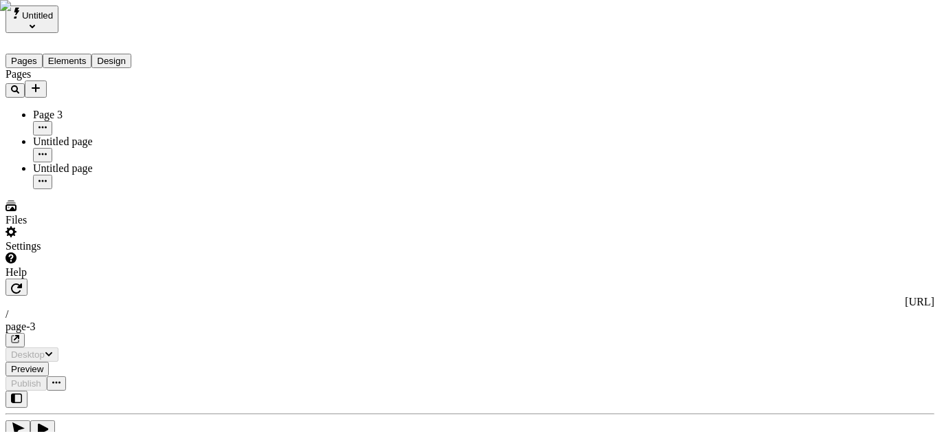
click at [41, 83] on icon "Add new" at bounding box center [35, 88] width 11 height 11
click at [228, 86] on span "Page from template" at bounding box center [204, 90] width 86 height 12
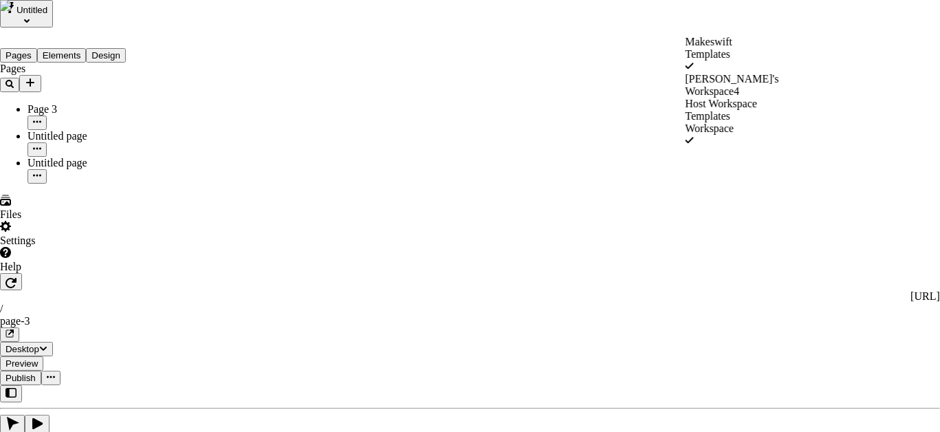
click at [726, 73] on div "[PERSON_NAME]'s Workspace4" at bounding box center [732, 85] width 94 height 25
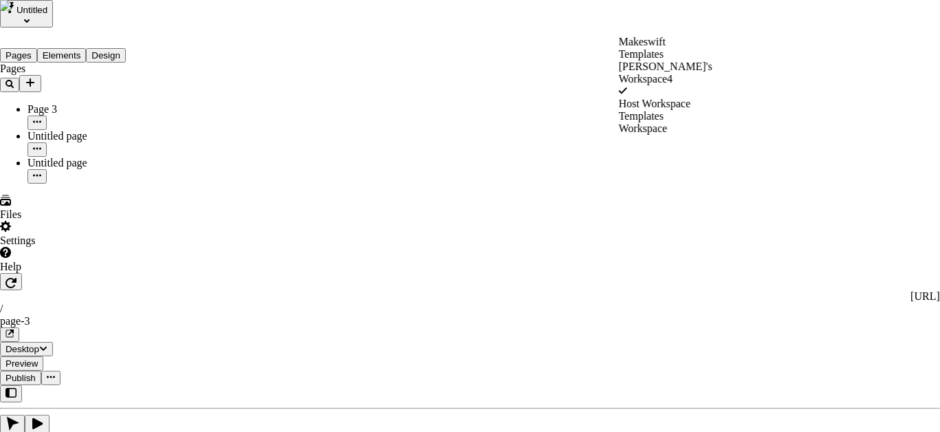
click at [677, 98] on div "Host Workspace" at bounding box center [666, 104] width 94 height 12
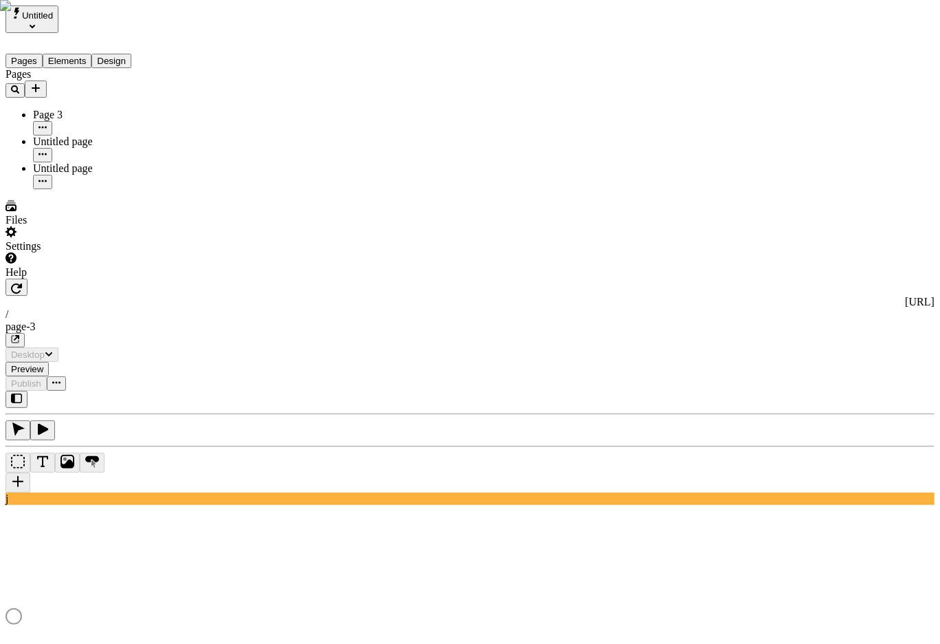
click at [113, 189] on div "Pages Page 3 Untitled page Untitled page" at bounding box center [88, 128] width 165 height 121
click at [41, 83] on icon "Add new" at bounding box center [35, 88] width 11 height 11
click at [247, 94] on div "Page from template" at bounding box center [204, 83] width 86 height 26
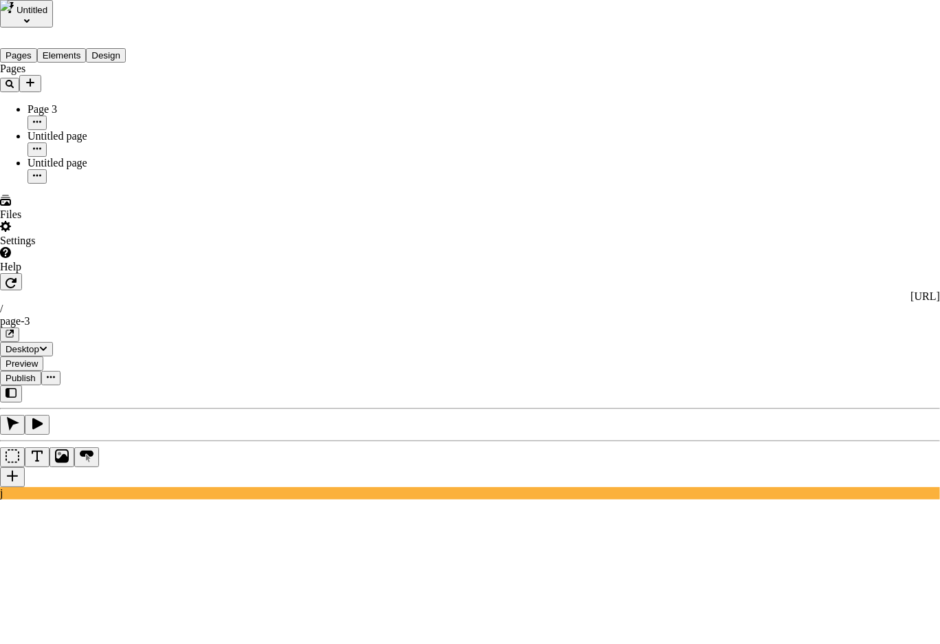
click at [728, 73] on div "[PERSON_NAME]'s Workspace4" at bounding box center [732, 85] width 94 height 25
click at [687, 98] on div "Host Workspace" at bounding box center [666, 104] width 94 height 12
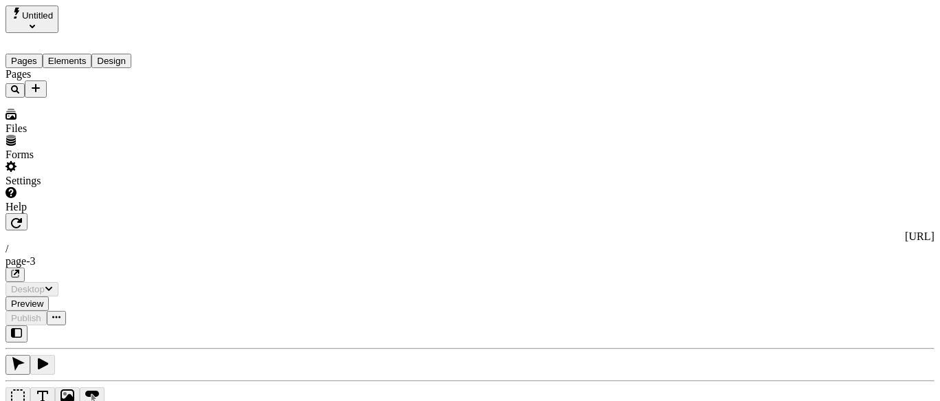
type input "/page-3"
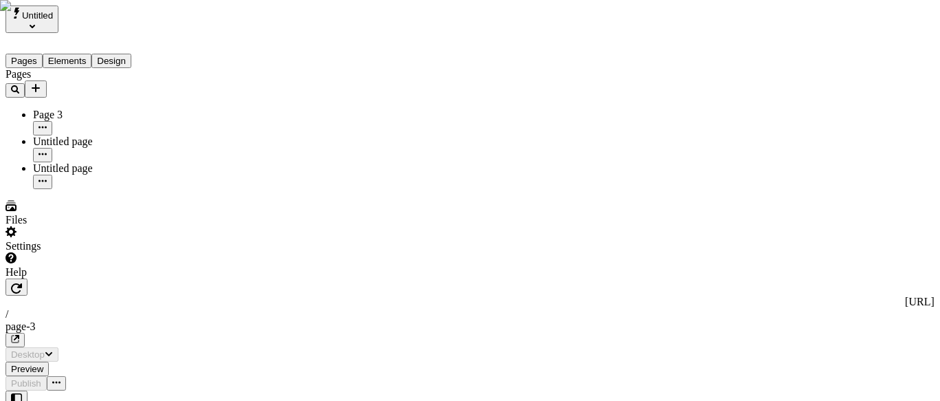
type input "/page-3"
click at [41, 83] on icon "Add new" at bounding box center [35, 88] width 11 height 11
click at [210, 87] on span "Page from template" at bounding box center [204, 90] width 86 height 12
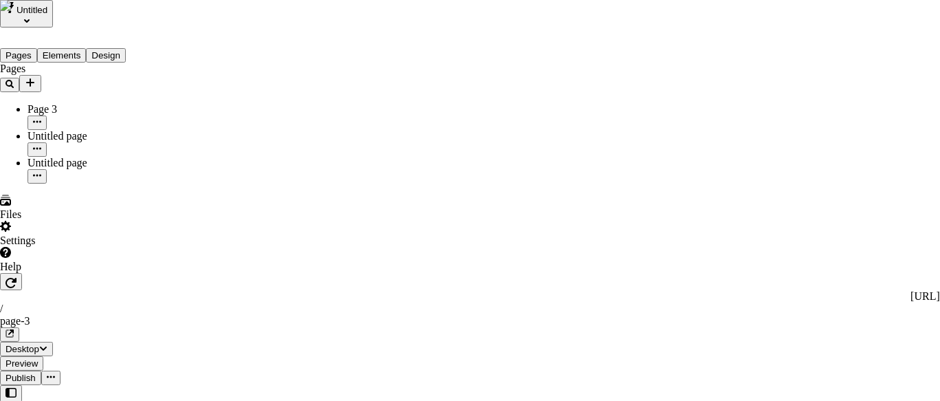
click at [720, 73] on div "[PERSON_NAME]'s Workspace4" at bounding box center [732, 85] width 94 height 25
click at [659, 98] on div "Host Workspace" at bounding box center [666, 104] width 94 height 12
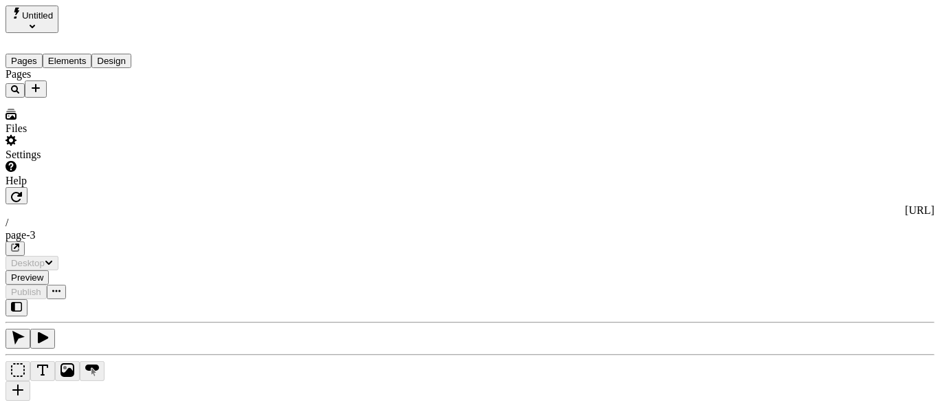
type input "/page-3"
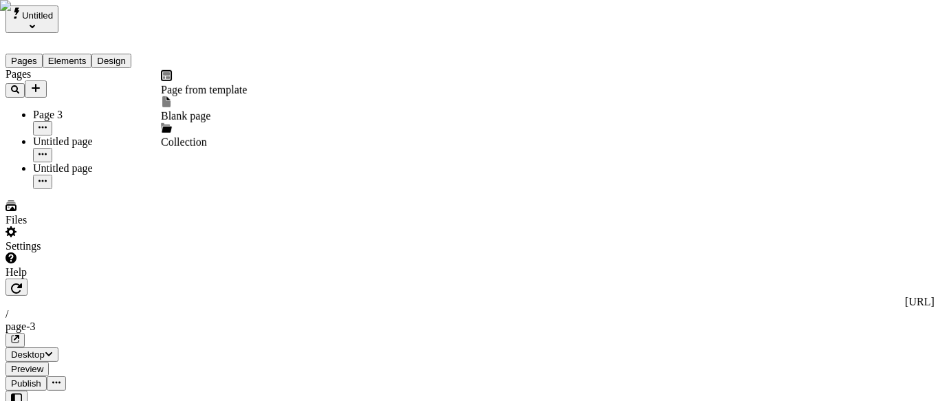
click at [47, 80] on button "Add new" at bounding box center [36, 88] width 22 height 17
click at [228, 87] on span "Page from template" at bounding box center [204, 90] width 86 height 12
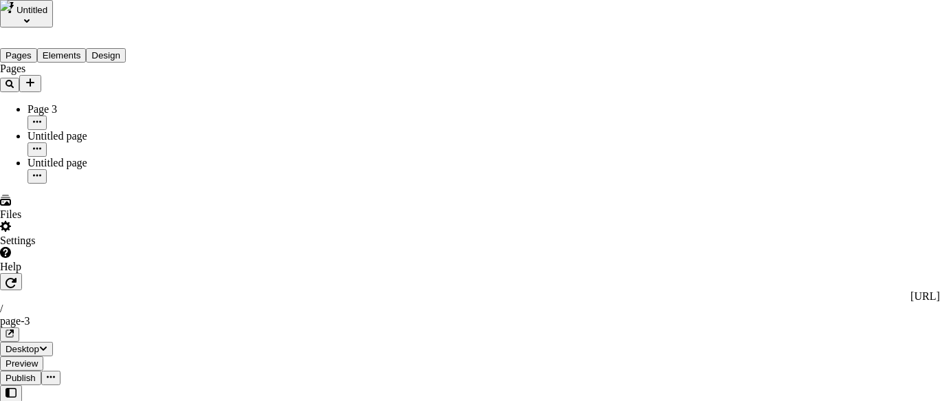
click at [700, 98] on div "Host Workspace" at bounding box center [732, 104] width 94 height 12
click at [591, 68] on div "[PERSON_NAME]'s Workspace4" at bounding box center [601, 73] width 94 height 25
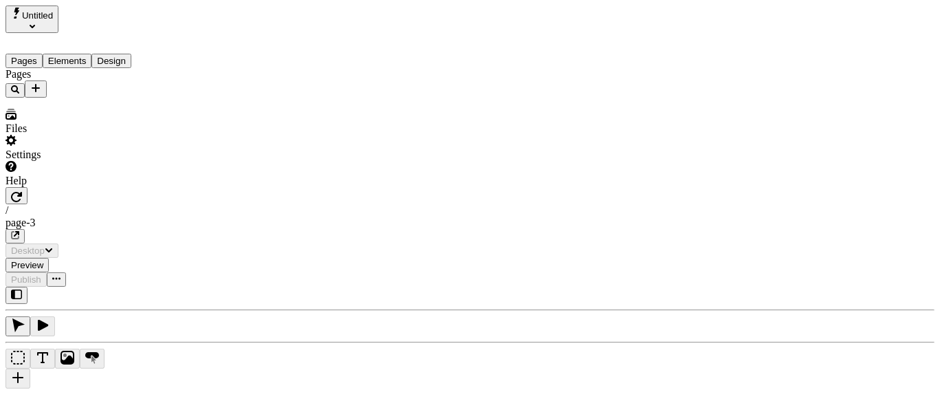
type input "/page-3"
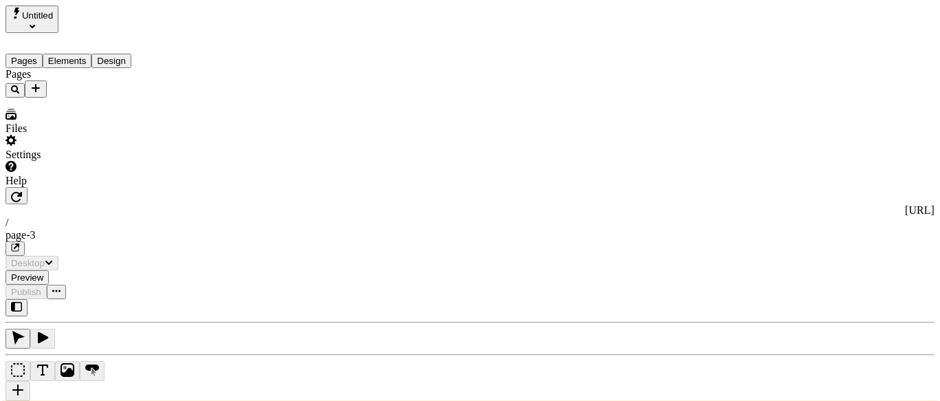
type input "/page-3"
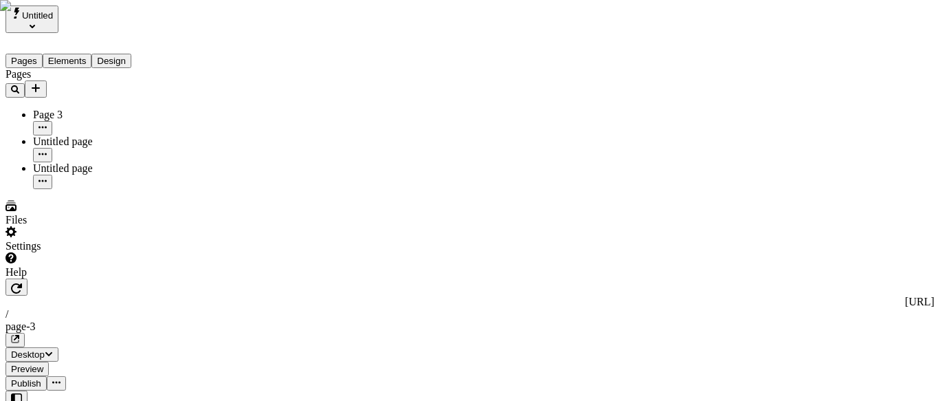
click at [121, 185] on div "Pages Page 3 Untitled page Untitled page" at bounding box center [88, 128] width 165 height 121
click at [40, 84] on icon "Add new" at bounding box center [36, 88] width 8 height 8
click at [199, 84] on span "Page from template" at bounding box center [204, 90] width 86 height 12
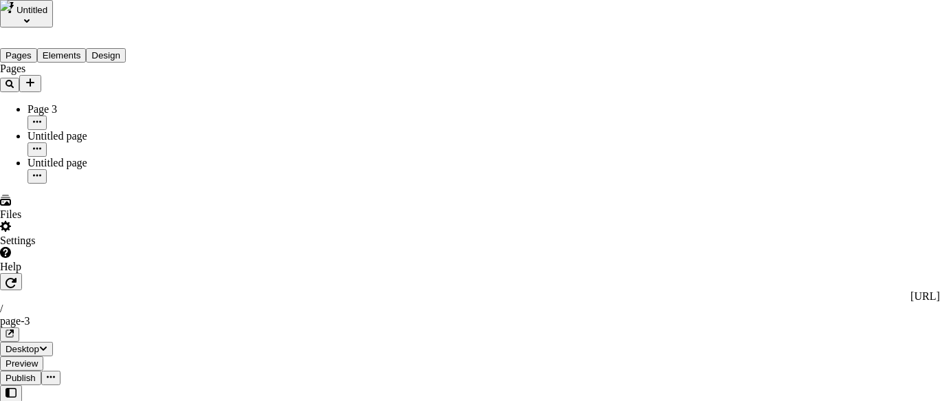
click at [692, 79] on div "josh's Workspace4" at bounding box center [732, 85] width 94 height 25
click at [673, 98] on div "Host Workspace" at bounding box center [666, 104] width 94 height 12
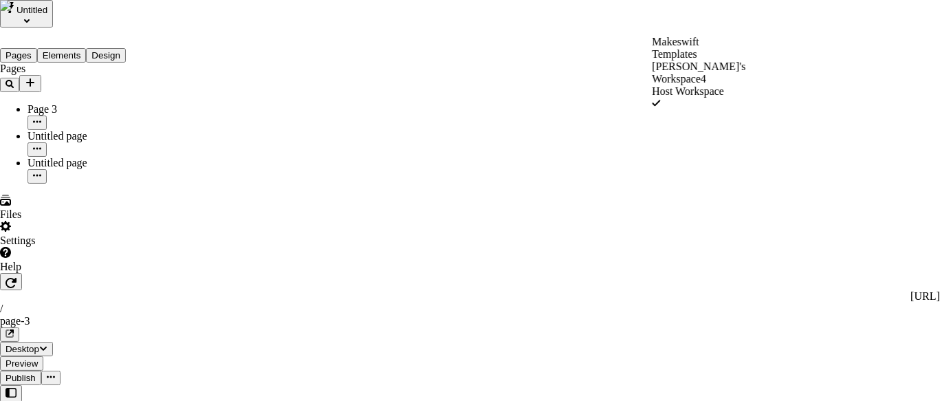
click at [692, 76] on div "josh's Workspace4" at bounding box center [699, 73] width 94 height 25
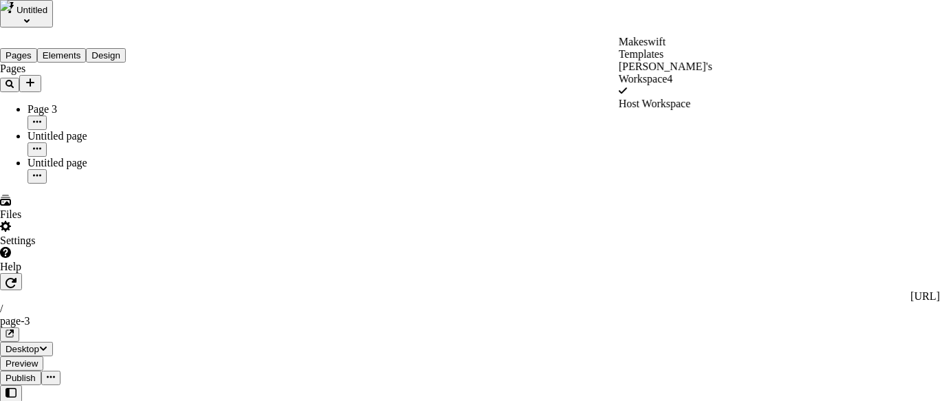
click at [667, 98] on div "Host Workspace" at bounding box center [666, 104] width 94 height 12
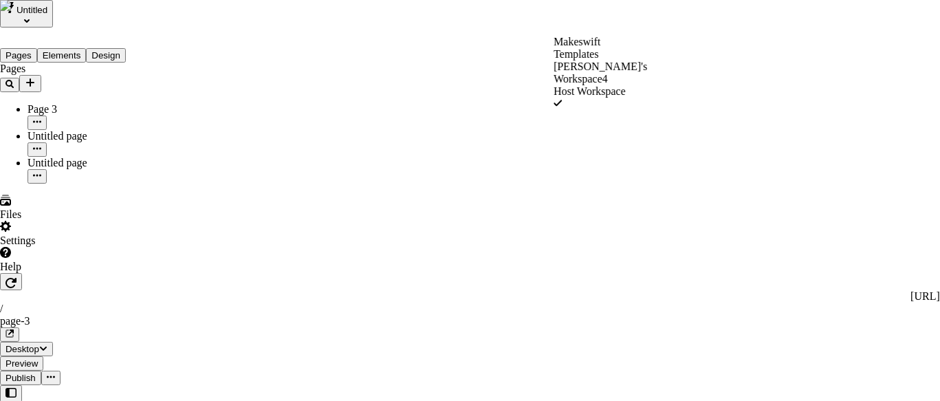
click at [603, 69] on div "josh's Workspace4" at bounding box center [601, 73] width 94 height 25
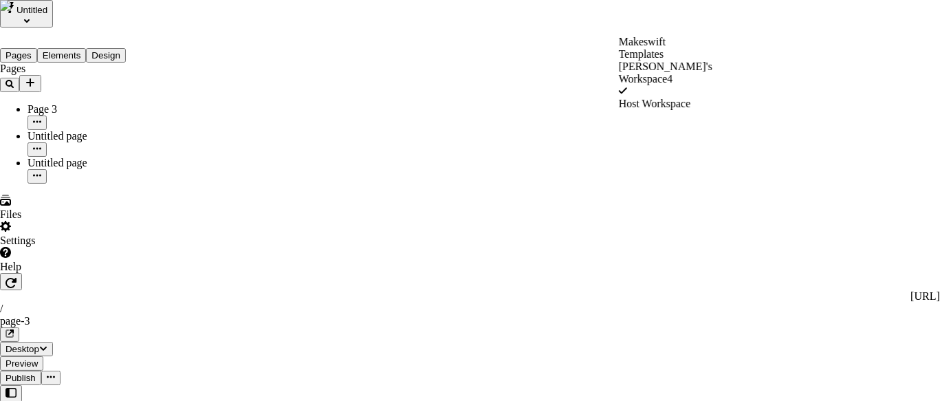
click at [650, 98] on div "Host Workspace" at bounding box center [666, 104] width 94 height 12
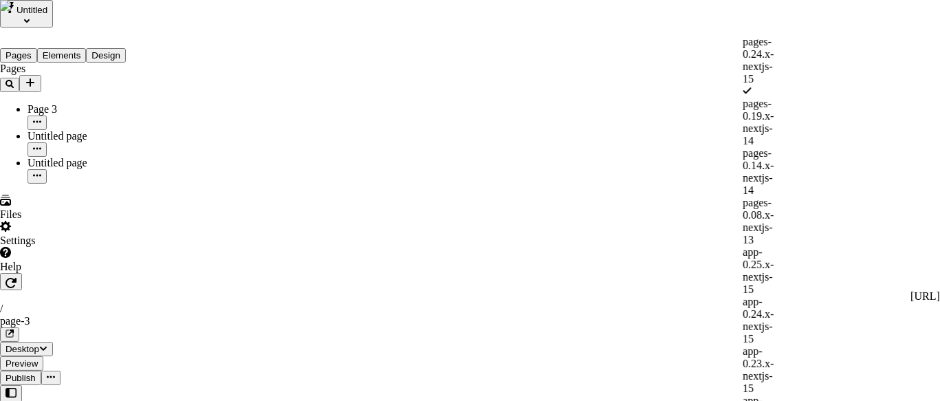
click at [743, 246] on div "app-0.25.x-nextjs-15" at bounding box center [761, 271] width 36 height 50
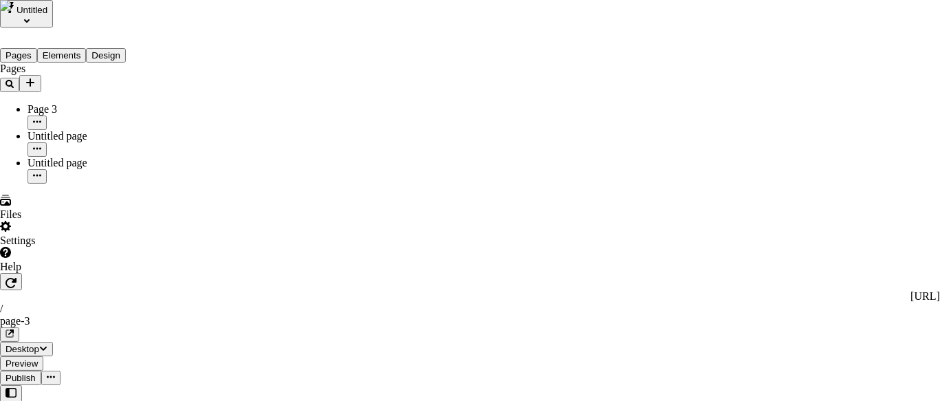
click at [623, 69] on div "josh's Workspace4" at bounding box center [611, 73] width 94 height 25
click at [652, 98] on div "Host Workspace" at bounding box center [666, 104] width 94 height 12
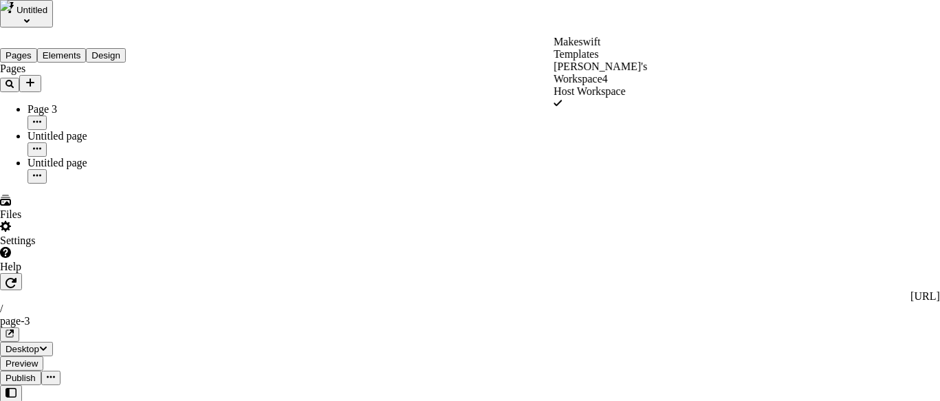
click at [621, 47] on div "Makeswift Templates" at bounding box center [601, 48] width 94 height 25
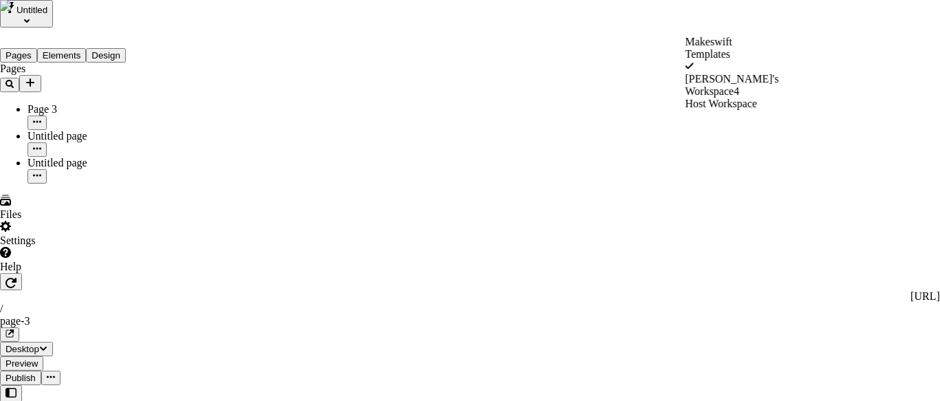
click at [723, 98] on div "Host Workspace" at bounding box center [732, 104] width 94 height 12
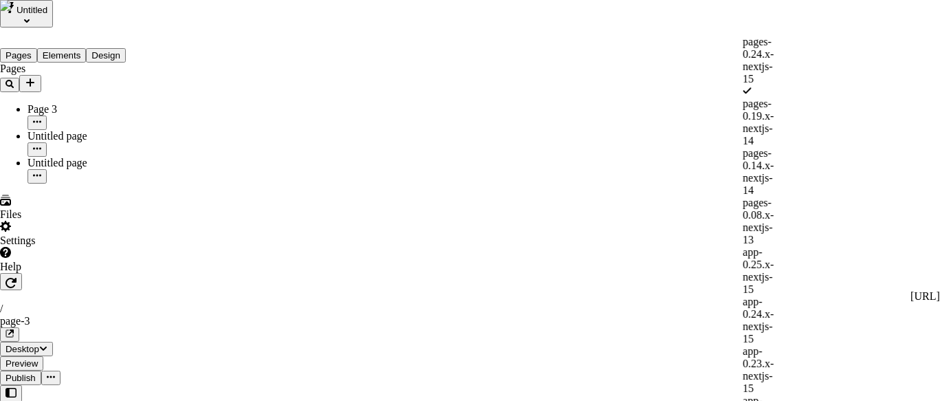
click at [743, 296] on div "app-0.24.x-nextjs-15" at bounding box center [761, 321] width 36 height 50
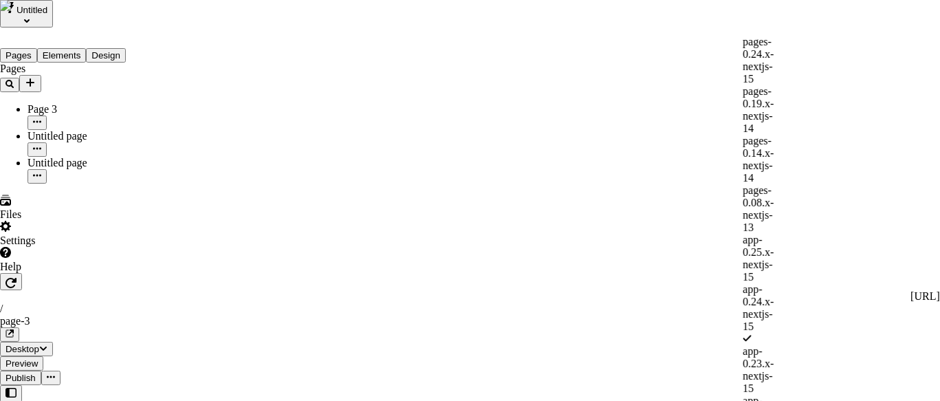
click at [743, 135] on div "pages-0.14.x-nextjs-14" at bounding box center [761, 160] width 36 height 50
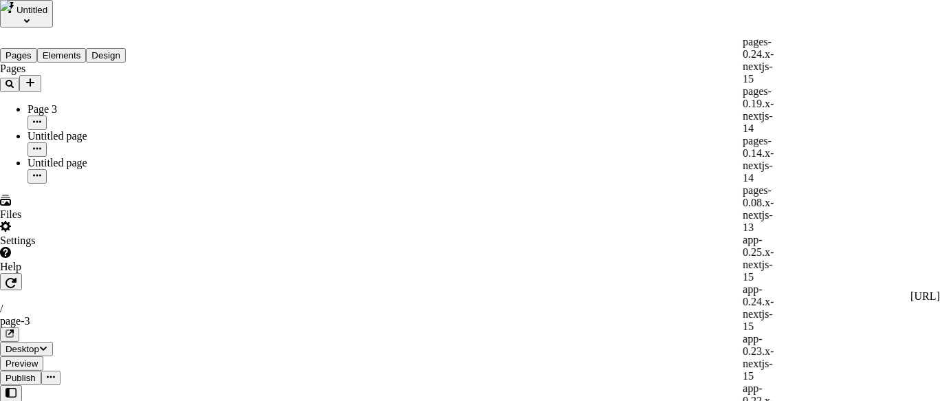
click at [743, 333] on div "app-0.23.x-nextjs-15" at bounding box center [761, 358] width 36 height 50
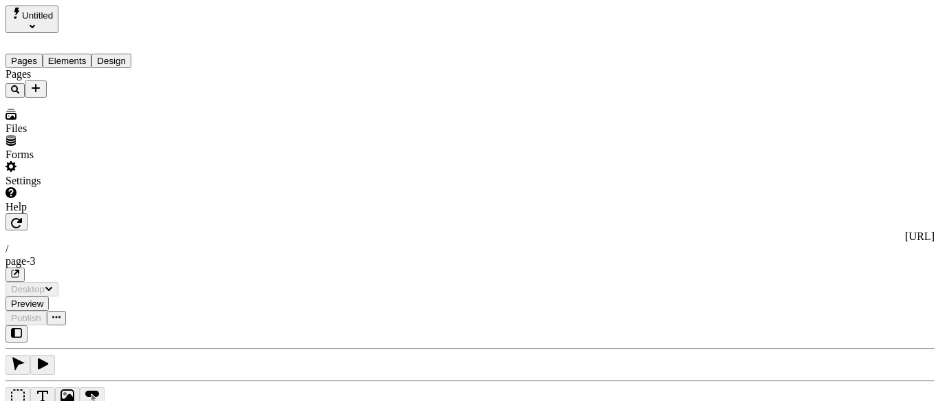
type input "/page-3"
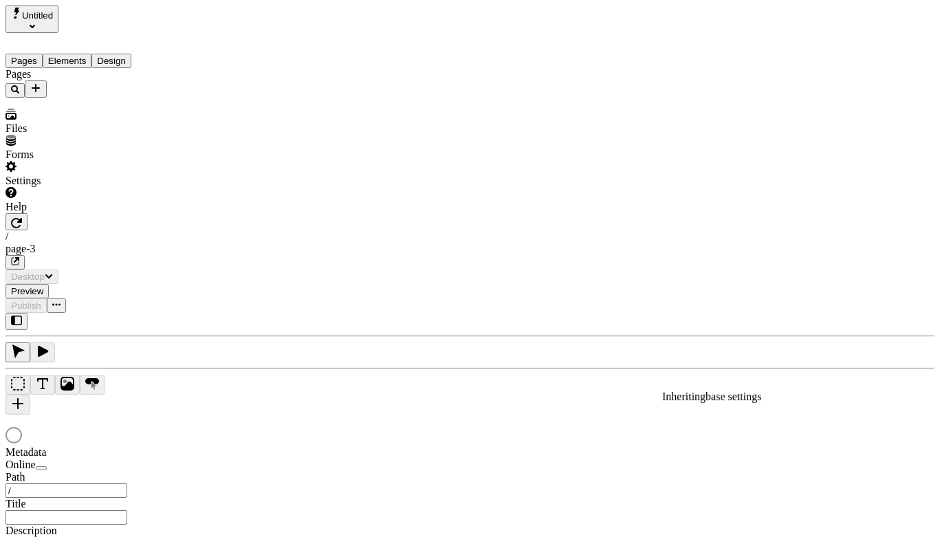
type input "/page-3"
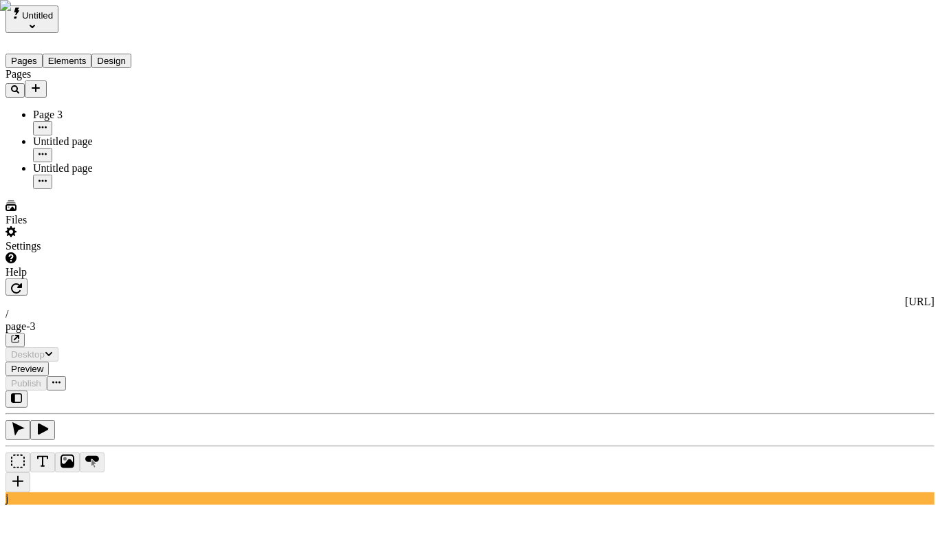
type input "/page-3"
click at [30, 472] on button "button" at bounding box center [18, 482] width 25 height 20
type input "a"
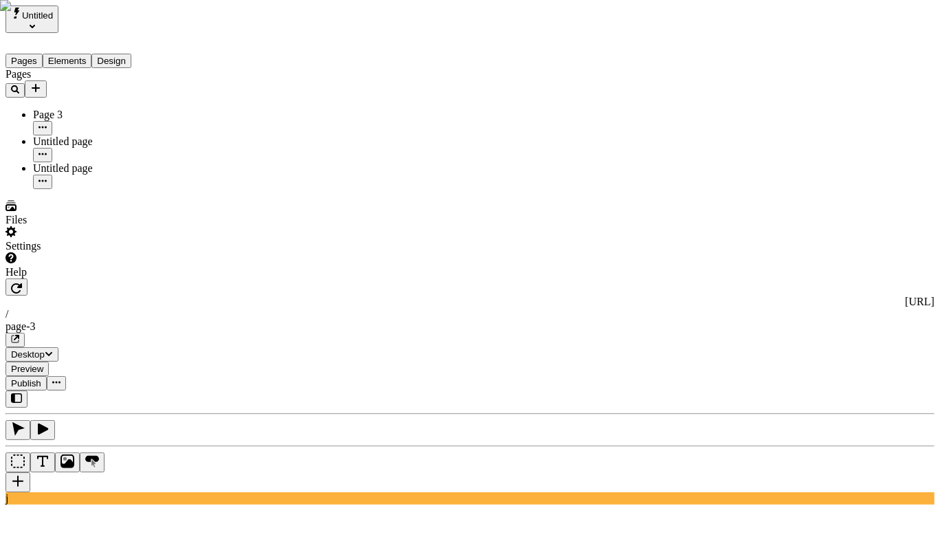
type input "b"
type input "a"
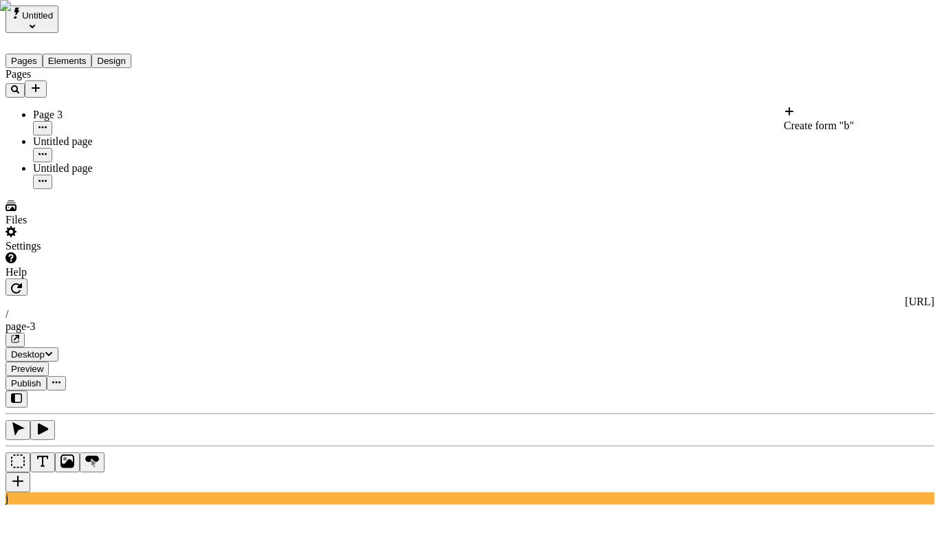
type input "b"
type input "a"
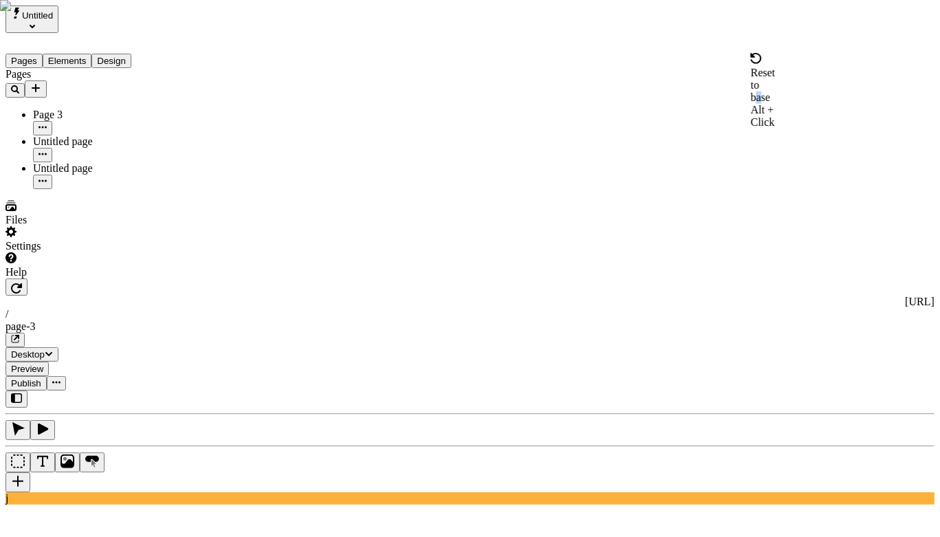
click at [751, 69] on div "Reset to base" at bounding box center [763, 85] width 25 height 37
type input "a"
drag, startPoint x: 921, startPoint y: 70, endPoint x: 921, endPoint y: 43, distance: 26.8
click at [0, 0] on vercel-live-feedback at bounding box center [0, 0] width 0 height 0
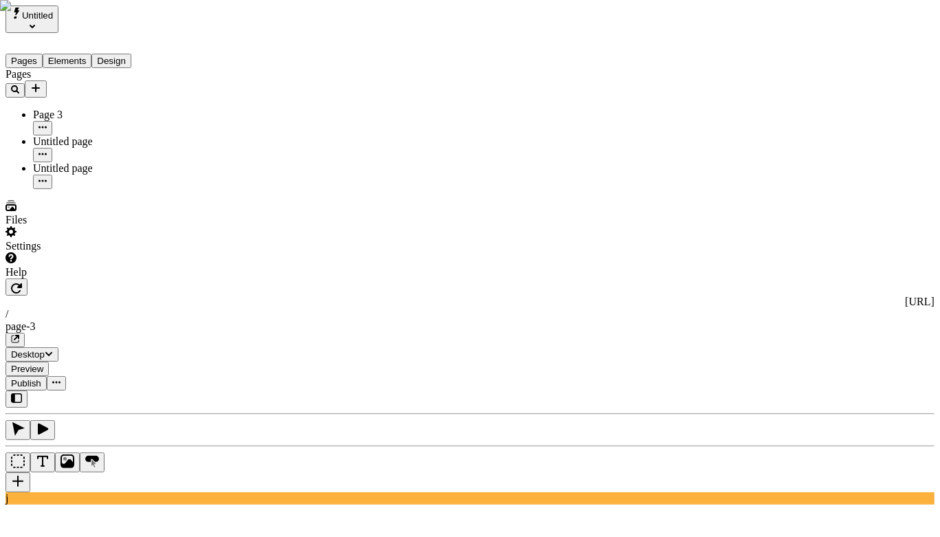
type input "b"
click at [815, 134] on div "a" at bounding box center [842, 145] width 116 height 26
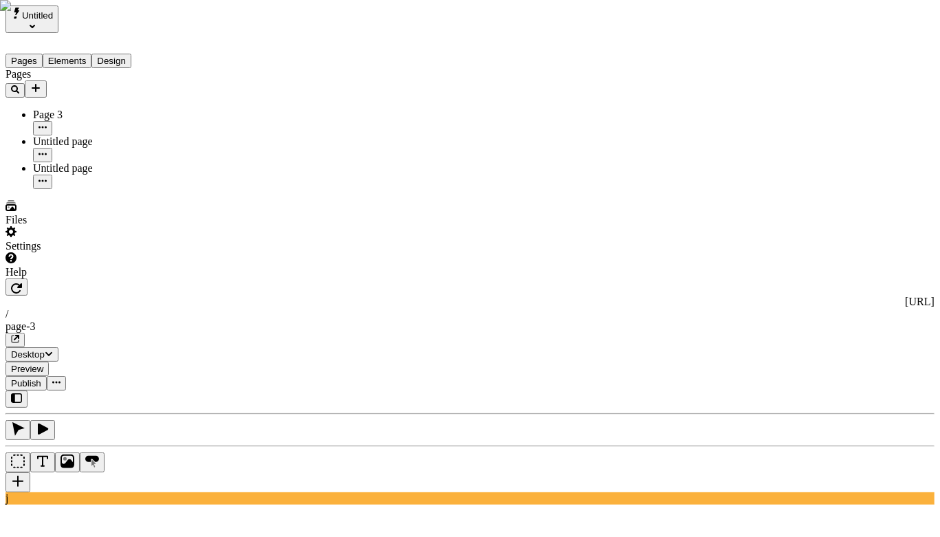
type input "a"
type input "b"
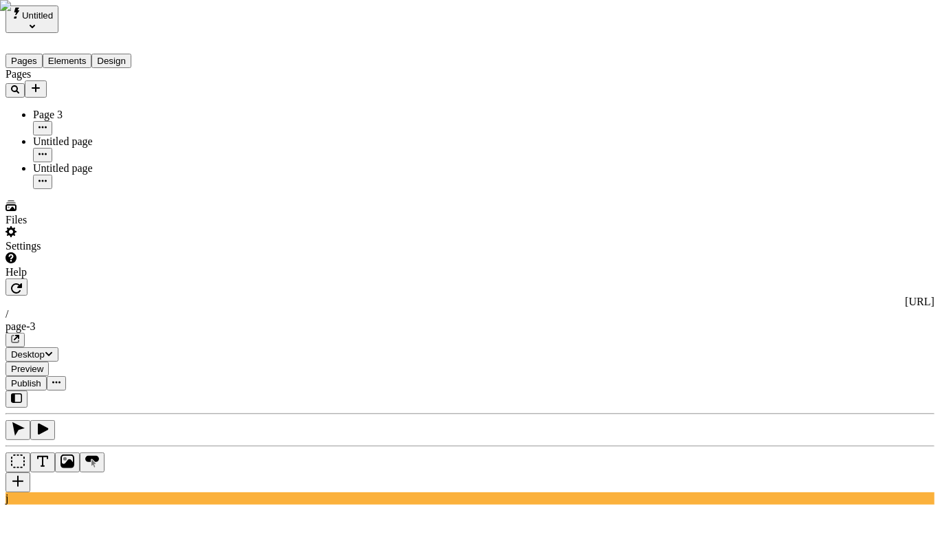
type input "b"
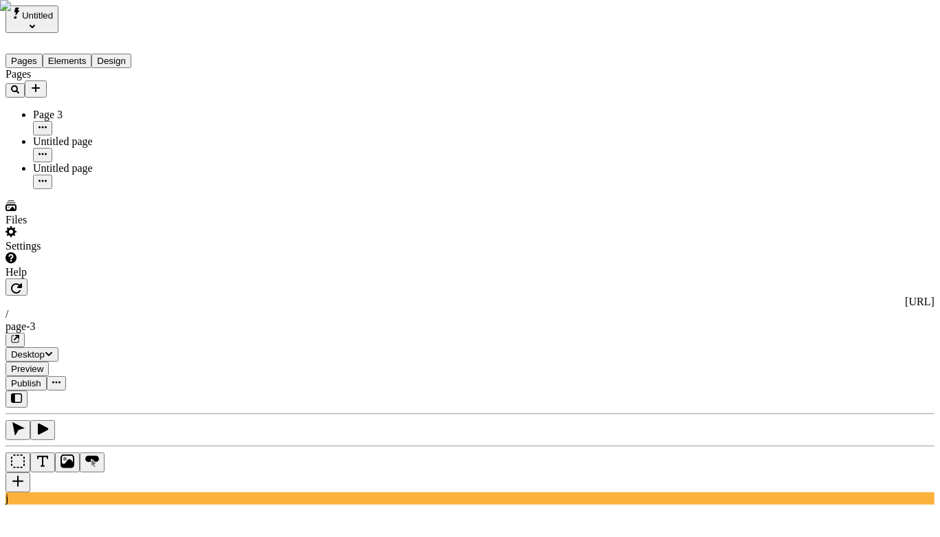
type input "b"
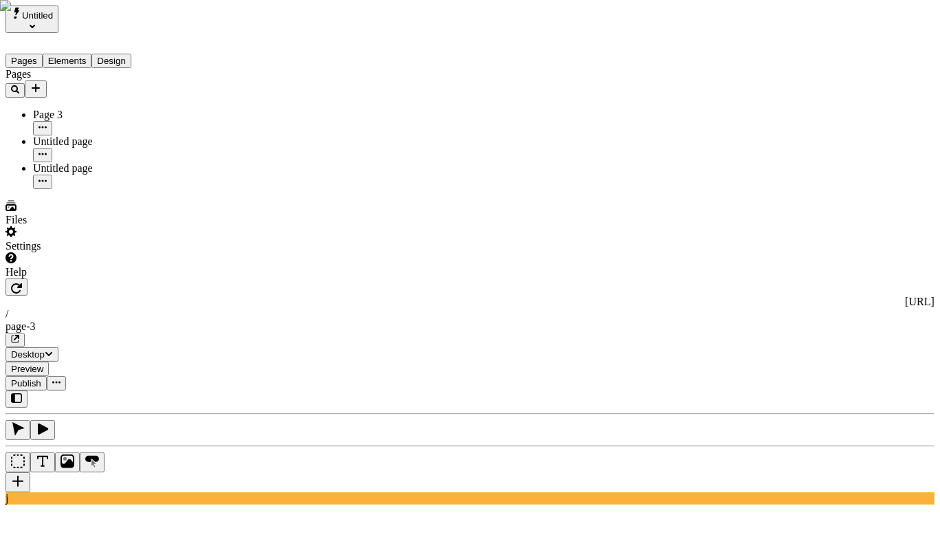
type input "b"
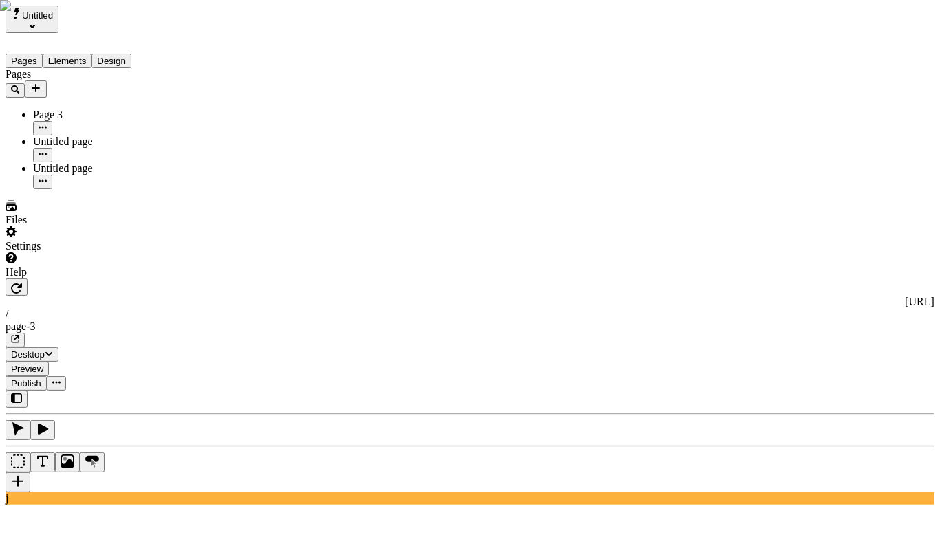
click at [751, 67] on div "Reset to base" at bounding box center [763, 85] width 25 height 37
type input "b"
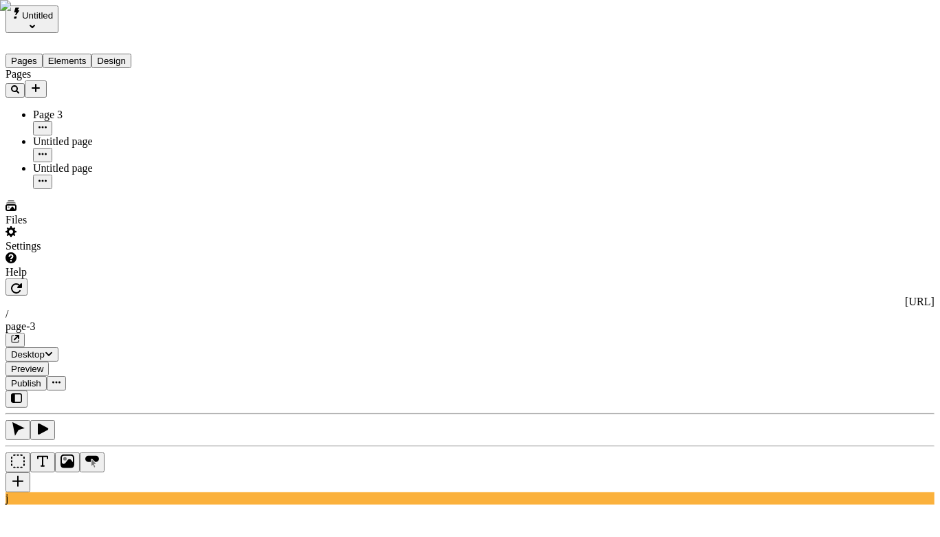
click at [823, 124] on div "a" at bounding box center [858, 119] width 148 height 26
type input "a"
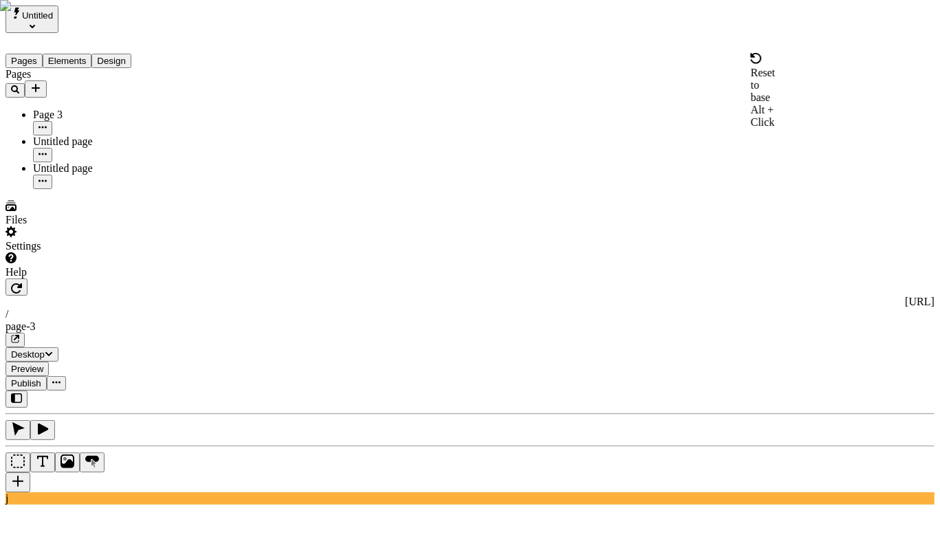
click at [751, 66] on div "Reset to base Alt + Click" at bounding box center [763, 91] width 25 height 76
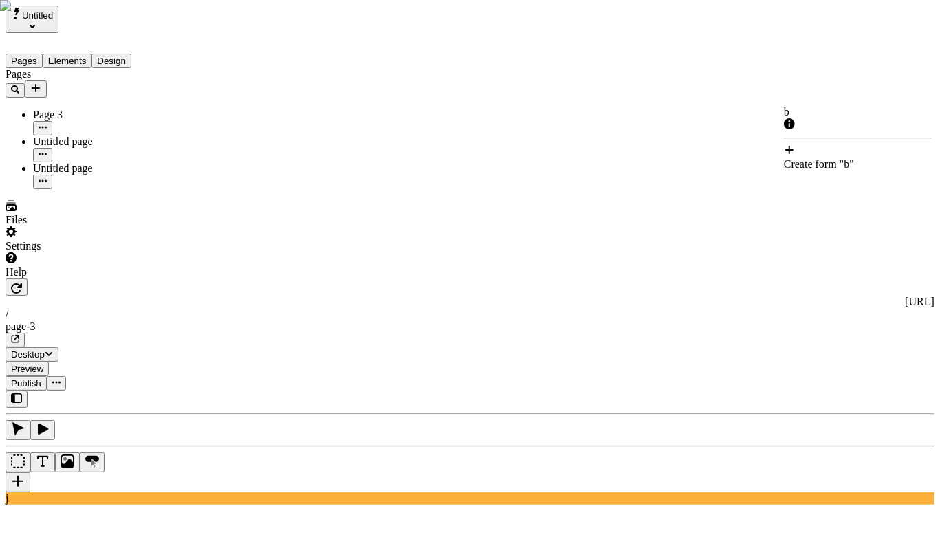
click at [829, 119] on div "b" at bounding box center [858, 119] width 148 height 26
type input "b"
click at [751, 69] on div "Reset to base Alt + Click" at bounding box center [763, 91] width 25 height 76
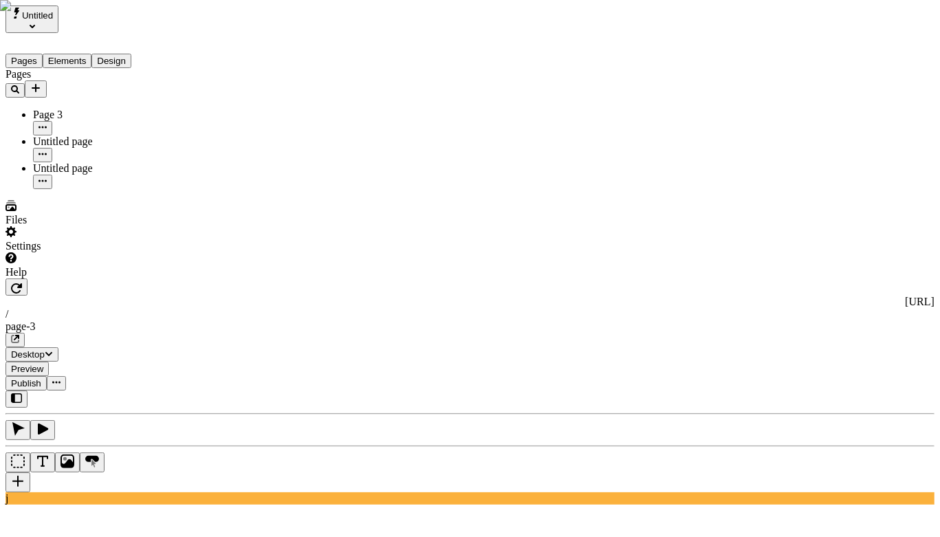
type input "a"
type input "b"
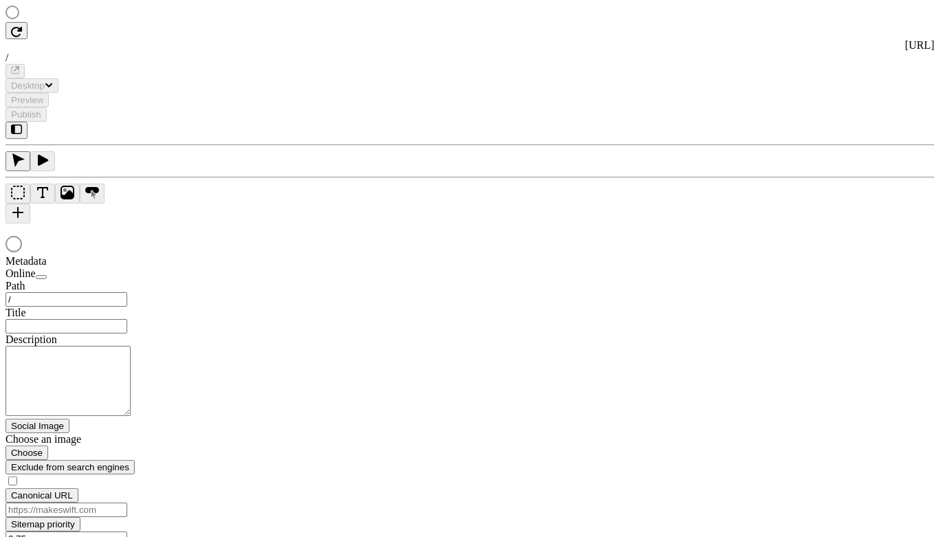
type input "/page-3"
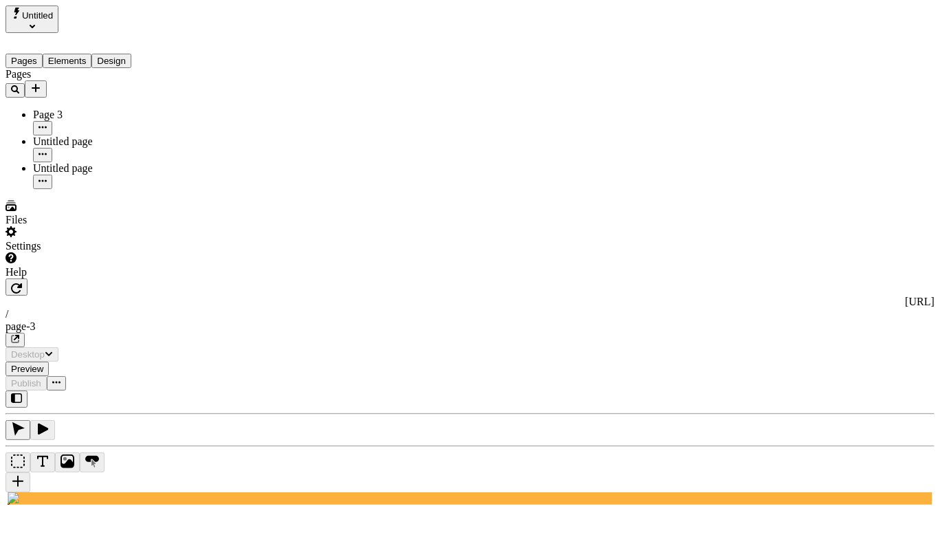
type input "/page-3"
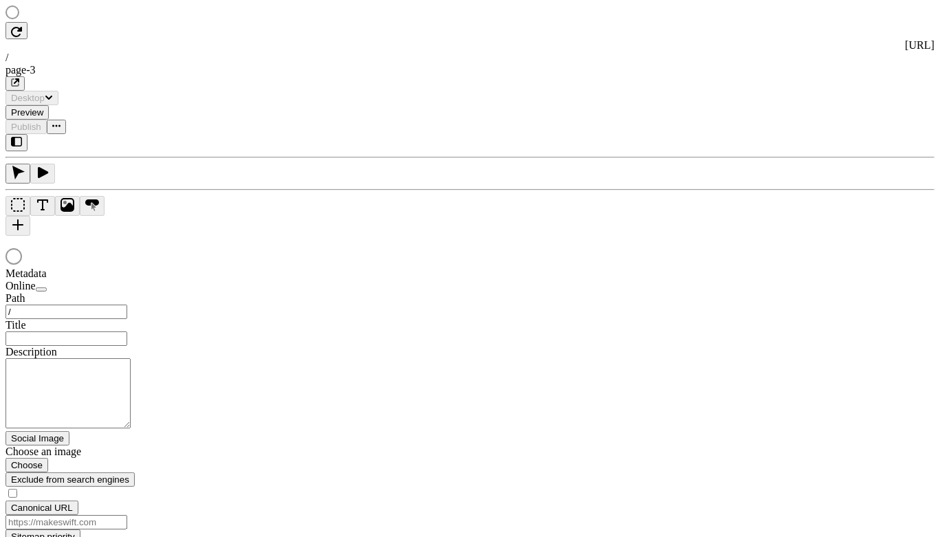
type input "/page-3"
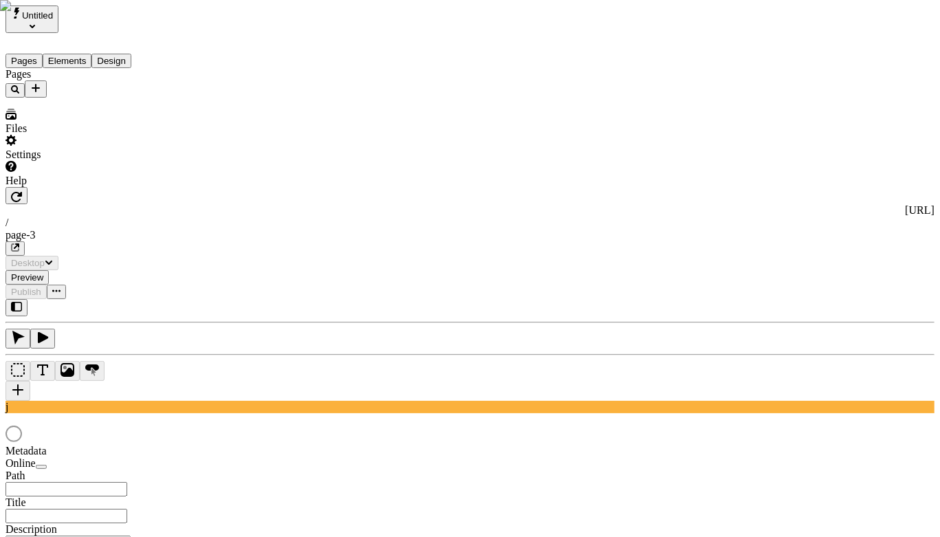
type input "/page-3"
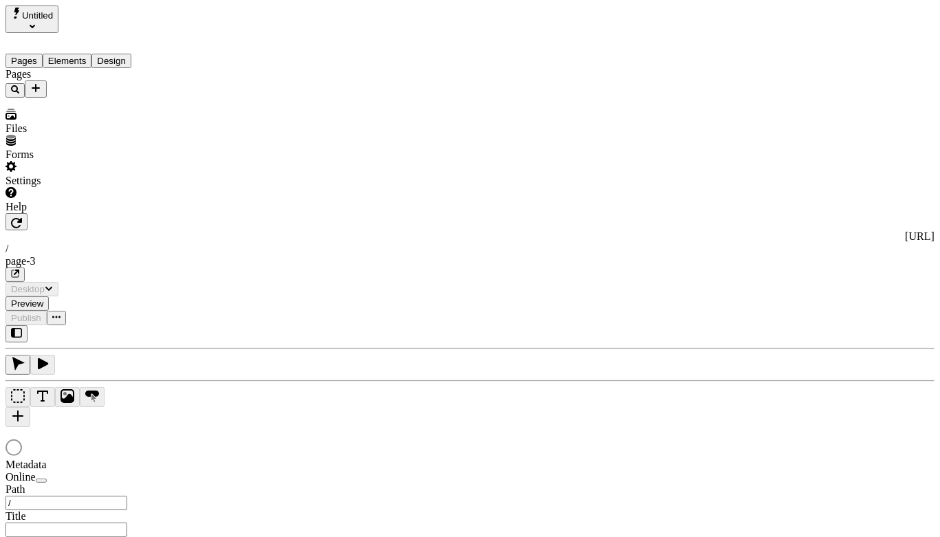
type input "/page-3"
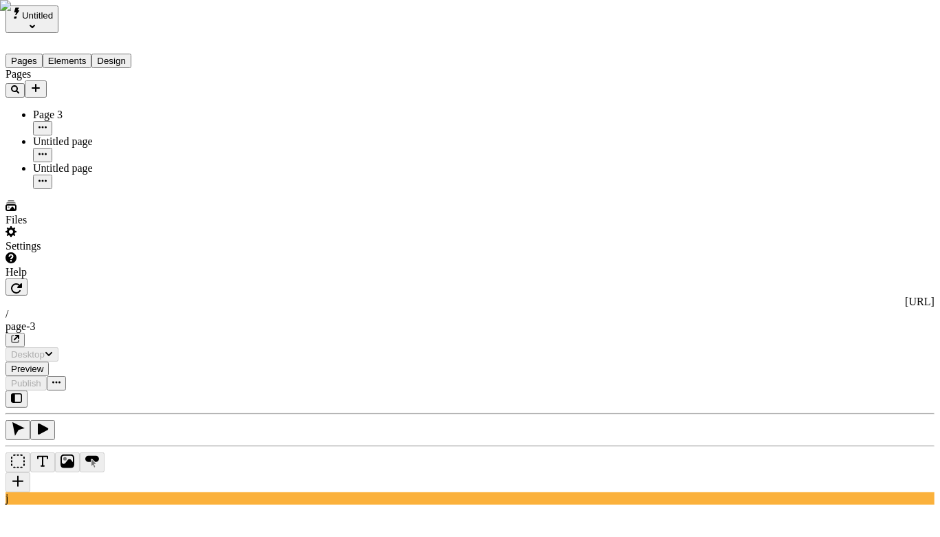
type input "/page-3"
type input "b"
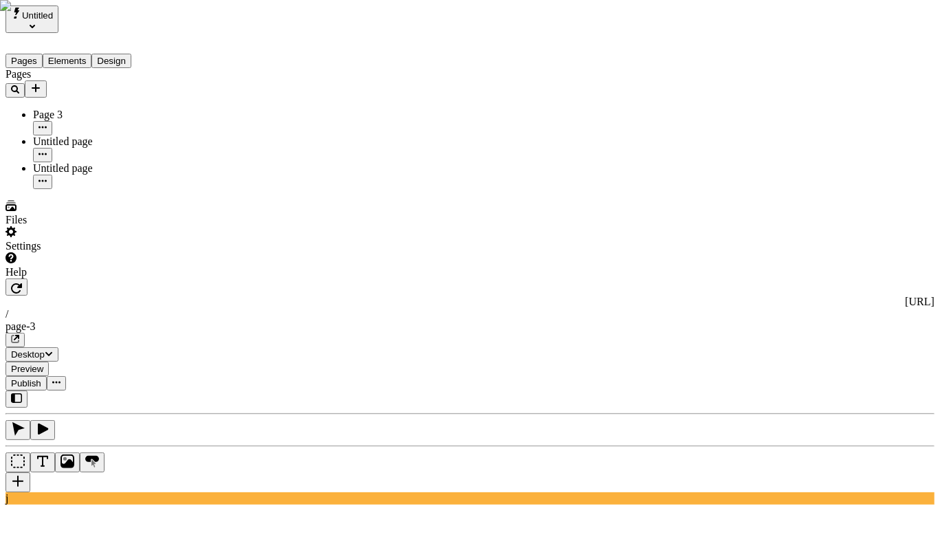
type input "b"
click at [811, 120] on div "a" at bounding box center [842, 123] width 116 height 26
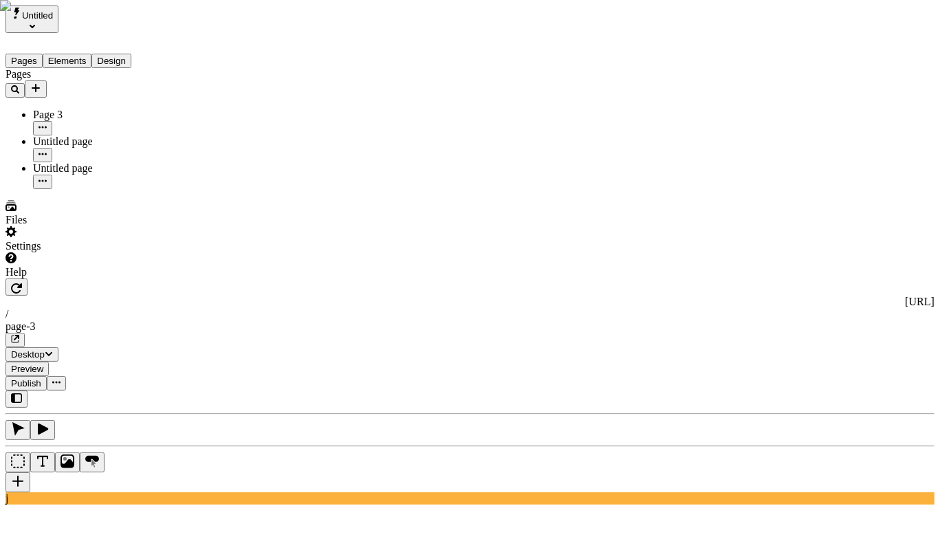
type input "a"
click at [751, 48] on div "Reset to base" at bounding box center [763, 63] width 25 height 37
